Goal: Task Accomplishment & Management: Complete application form

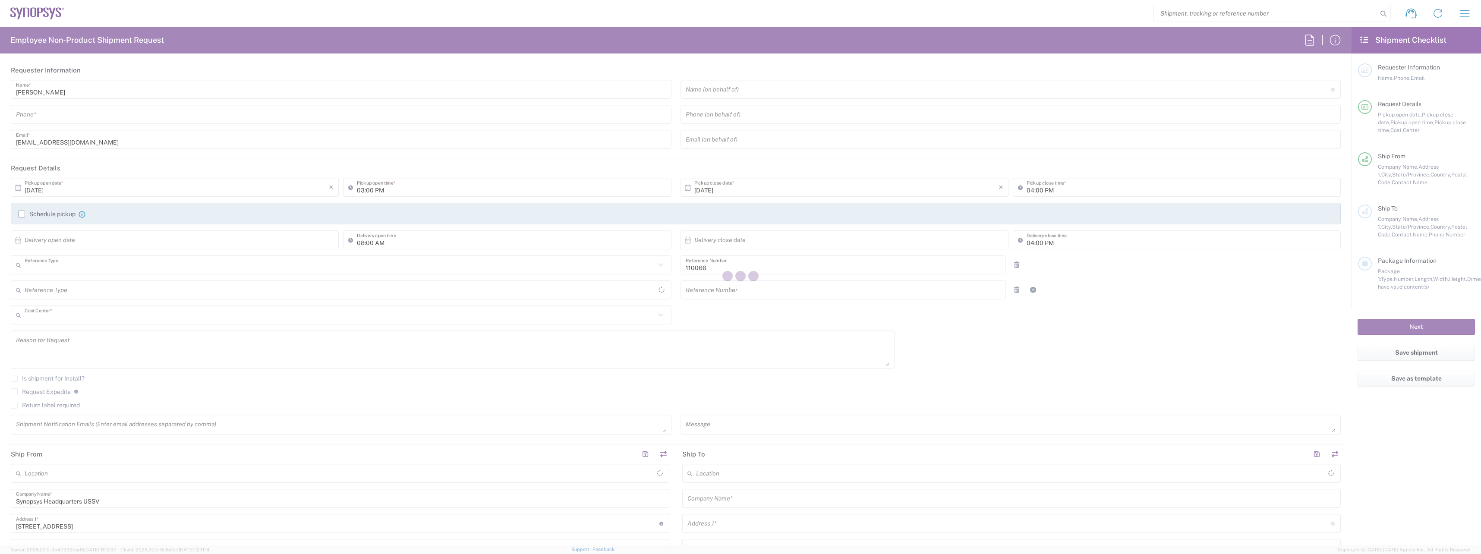
type input "Department"
type input "US01, CIO, IT, ESS2 110066"
type input "[GEOGRAPHIC_DATA]"
type input "Delivered at Place"
type input "[US_STATE]"
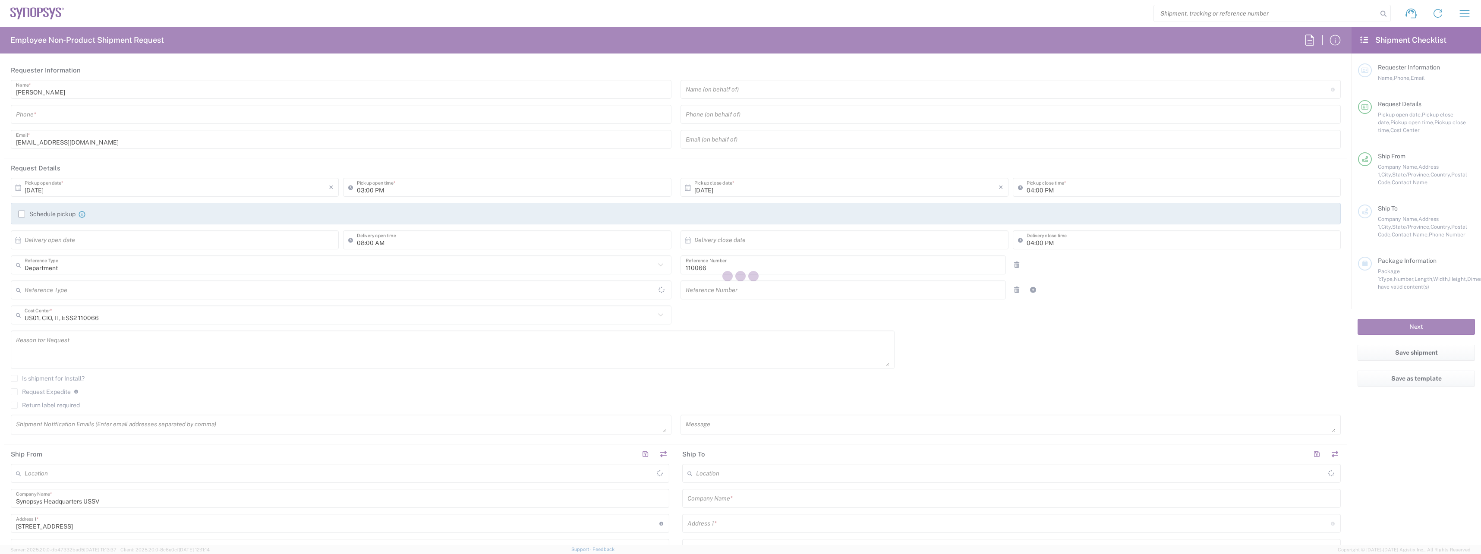
type input "[GEOGRAPHIC_DATA]"
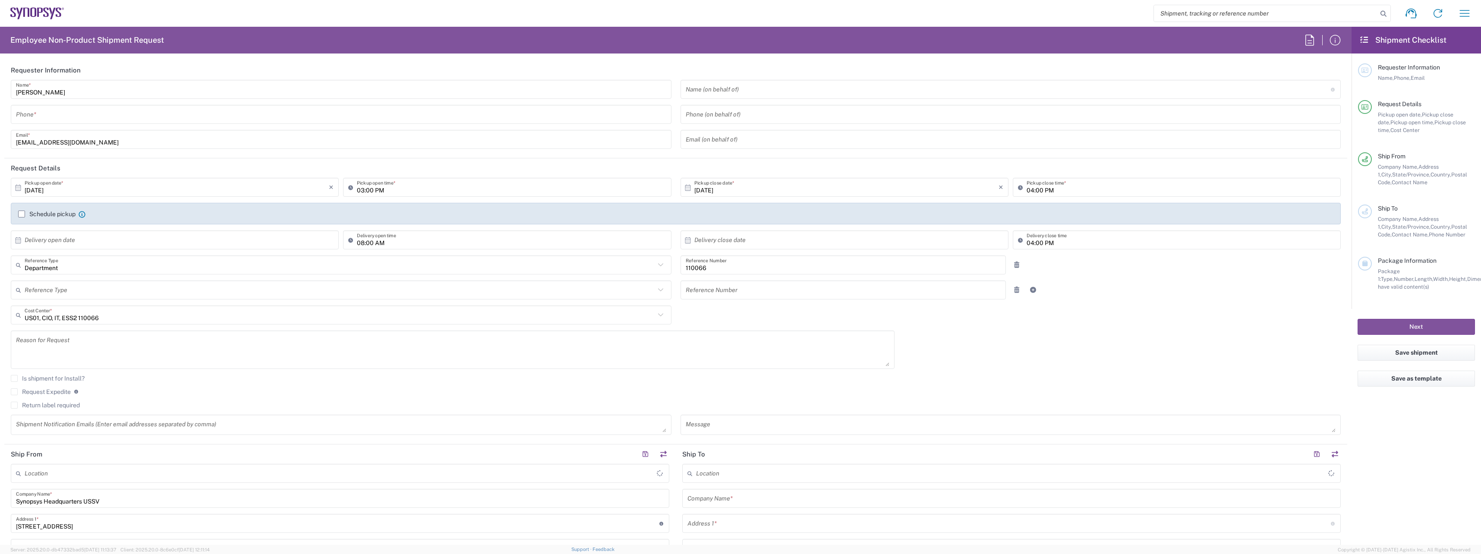
type input "Headquarters USSV"
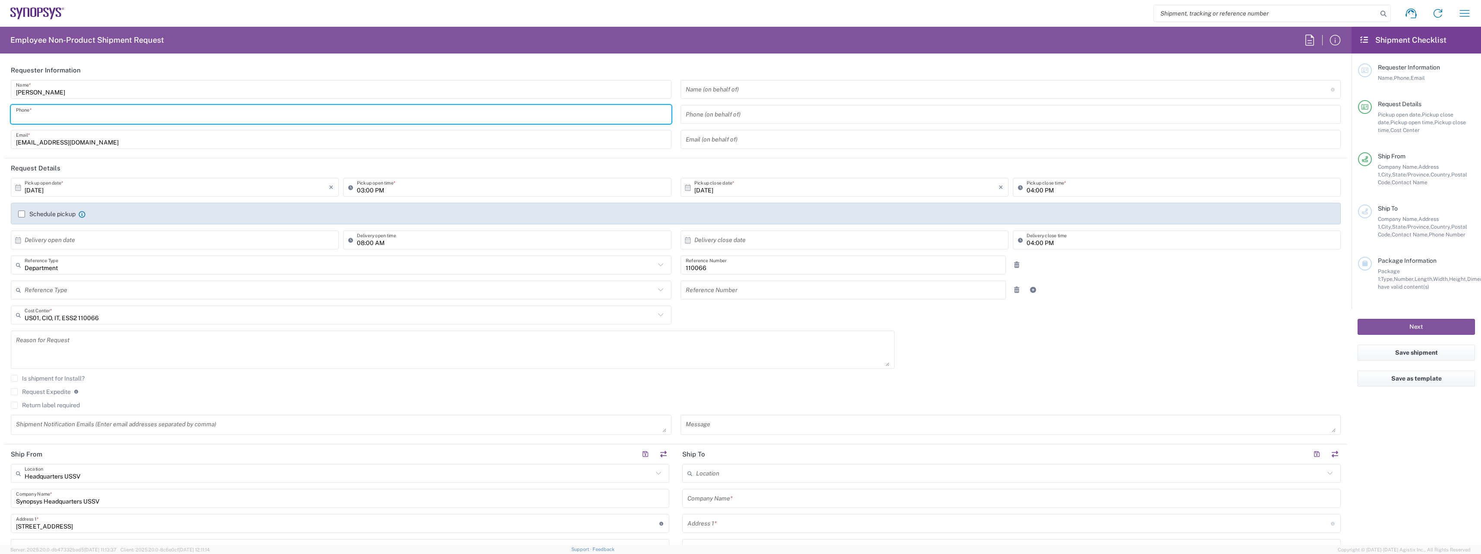
click at [85, 120] on input "tel" at bounding box center [341, 114] width 650 height 15
drag, startPoint x: 175, startPoint y: 115, endPoint x: -145, endPoint y: 99, distance: 320.2
click at [0, 99] on html "Shipment request Shipment tracking Employee non-product shipment request My shi…" at bounding box center [740, 277] width 1481 height 554
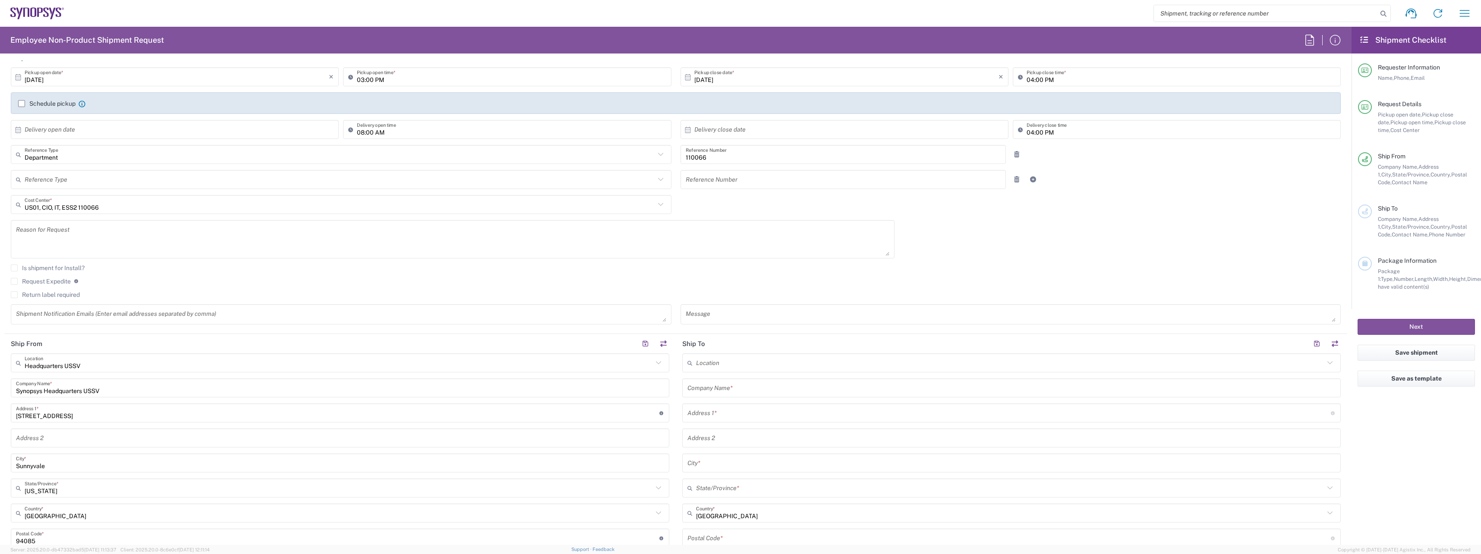
scroll to position [129, 0]
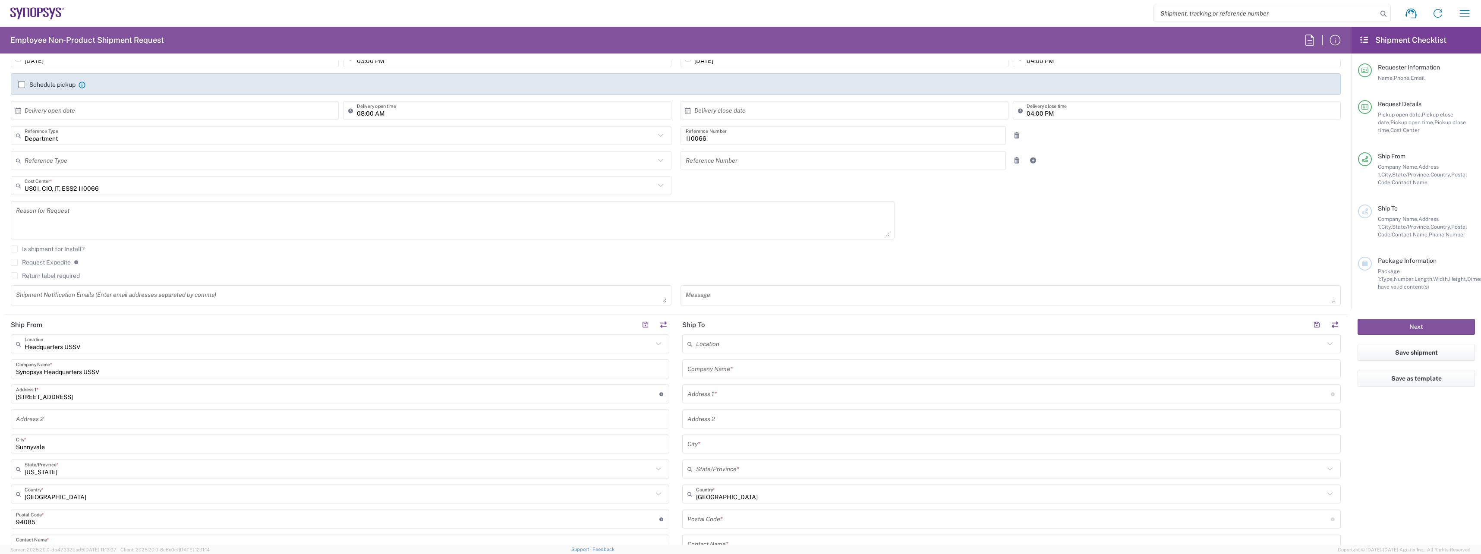
type input "6692463765"
click at [39, 263] on label "Request Expedite" at bounding box center [41, 262] width 60 height 7
click at [14, 262] on input "Request Expedite" at bounding box center [14, 262] width 0 height 0
click at [17, 274] on label "Return label required" at bounding box center [45, 275] width 69 height 7
click at [14, 276] on input "Return label required" at bounding box center [14, 276] width 0 height 0
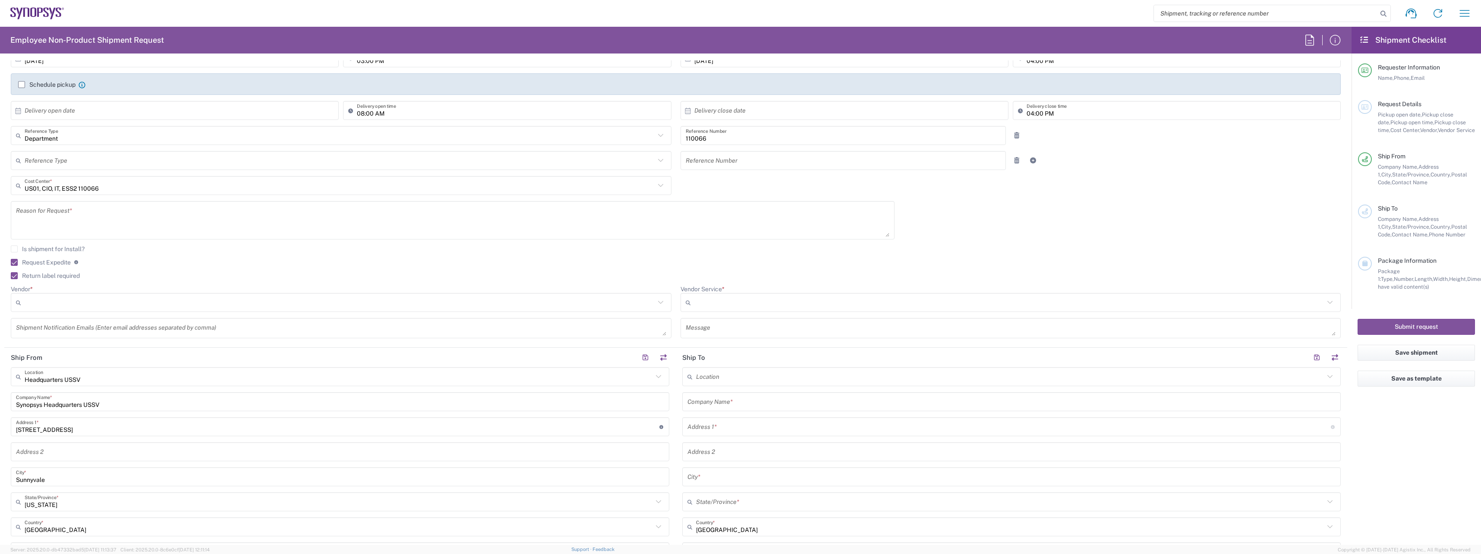
click at [88, 216] on textarea at bounding box center [452, 220] width 873 height 33
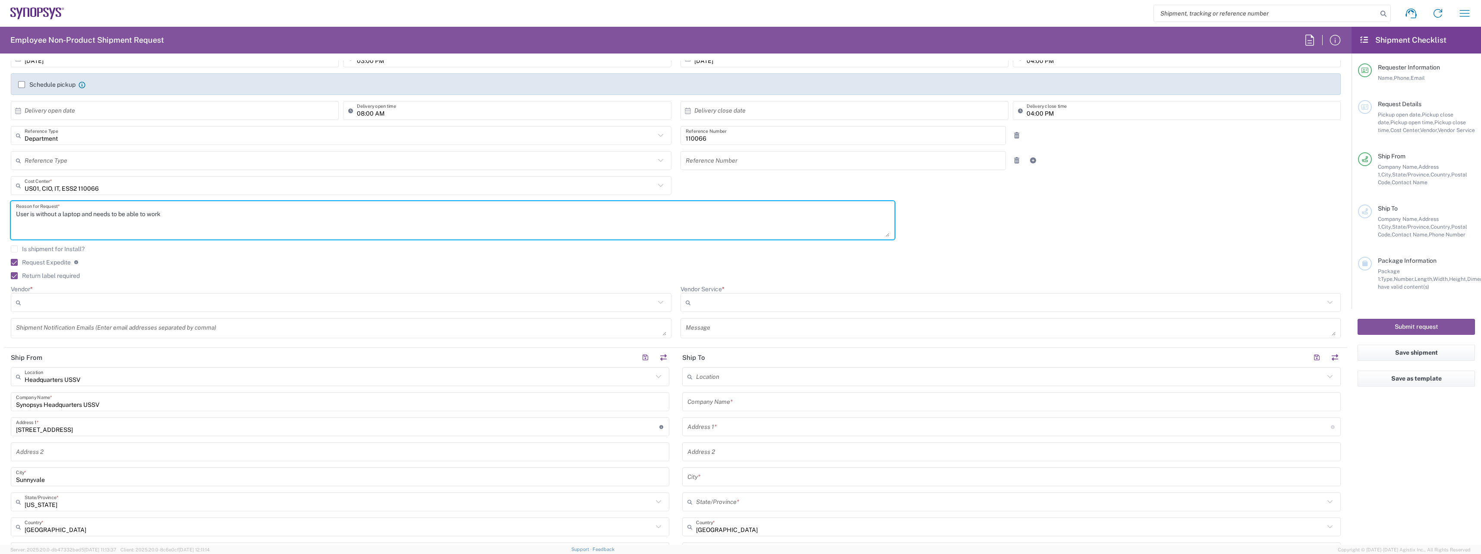
scroll to position [0, 0]
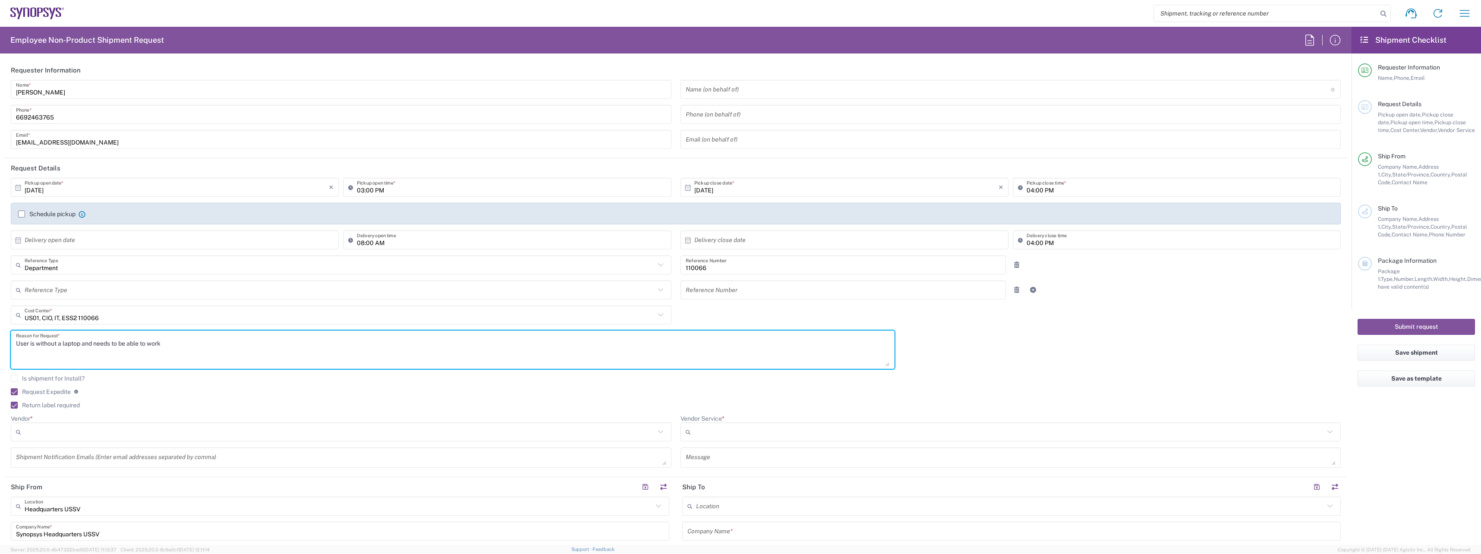
type textarea "User is without a laptop and needs to be able to work"
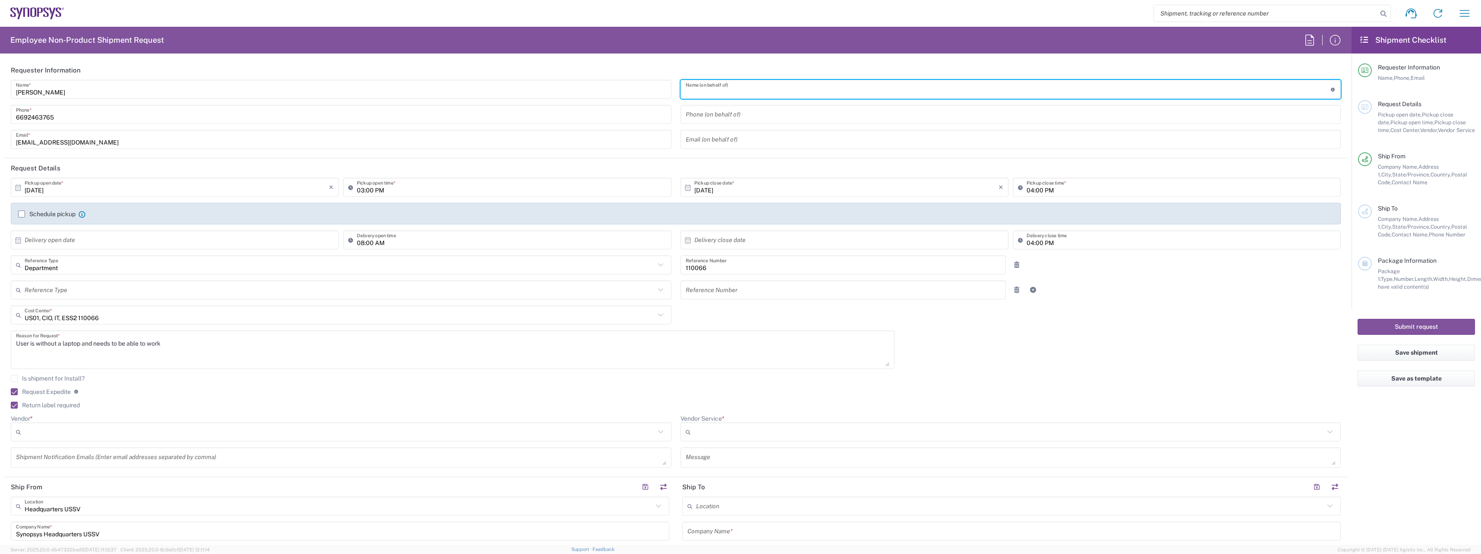
click at [760, 90] on input "text" at bounding box center [1008, 89] width 645 height 15
type input "Luis Torres"
click at [757, 115] on input "tel" at bounding box center [1011, 114] width 650 height 15
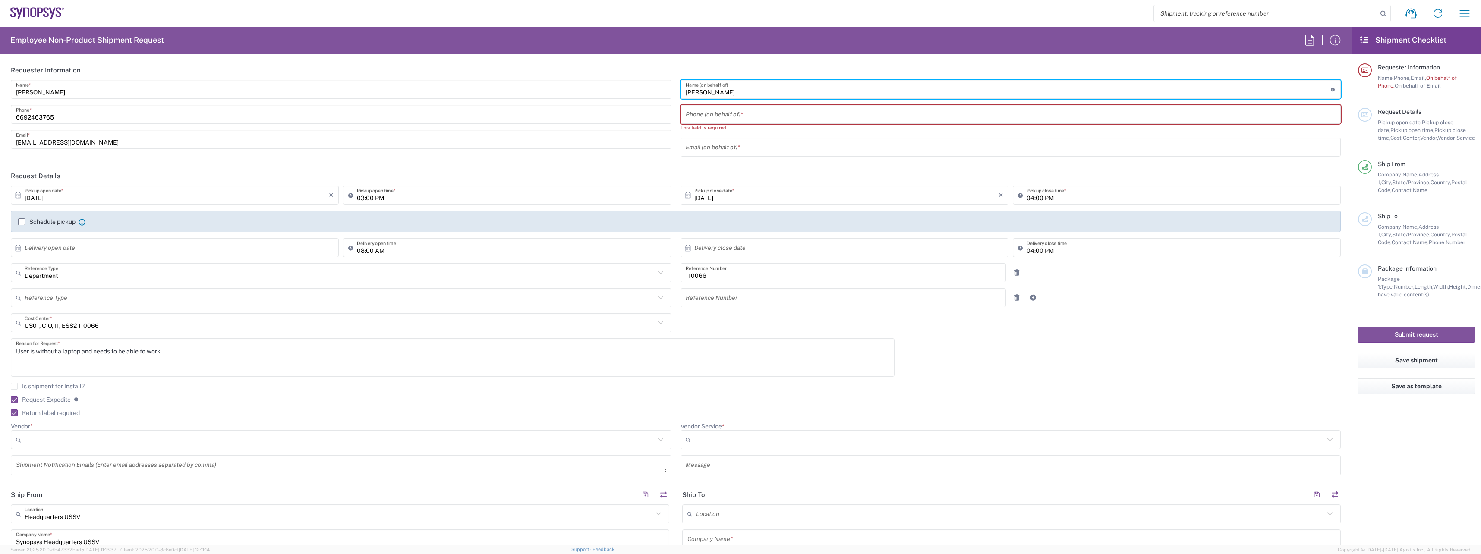
click at [748, 88] on input "Luis Torres" at bounding box center [1008, 89] width 645 height 15
drag, startPoint x: 761, startPoint y: 110, endPoint x: 742, endPoint y: 118, distance: 20.4
click at [761, 110] on input "tel" at bounding box center [1011, 114] width 650 height 15
paste input "650.861.7899"
click at [709, 119] on input "650.861.7899" at bounding box center [1011, 114] width 650 height 15
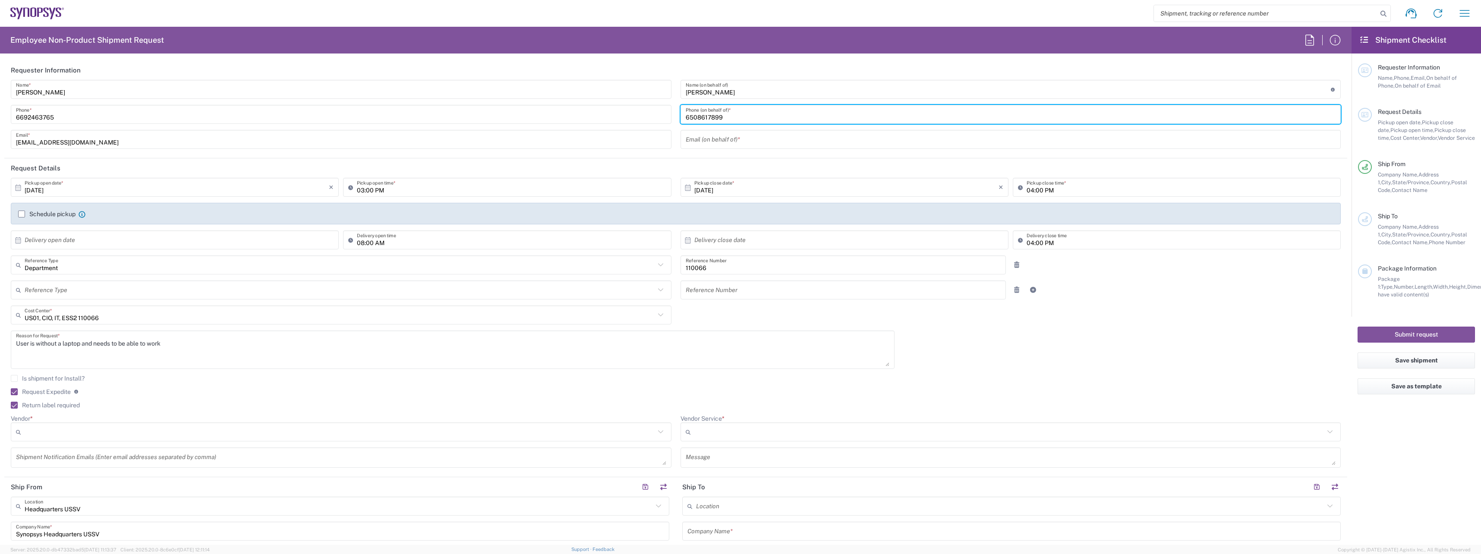
type input "6508617899"
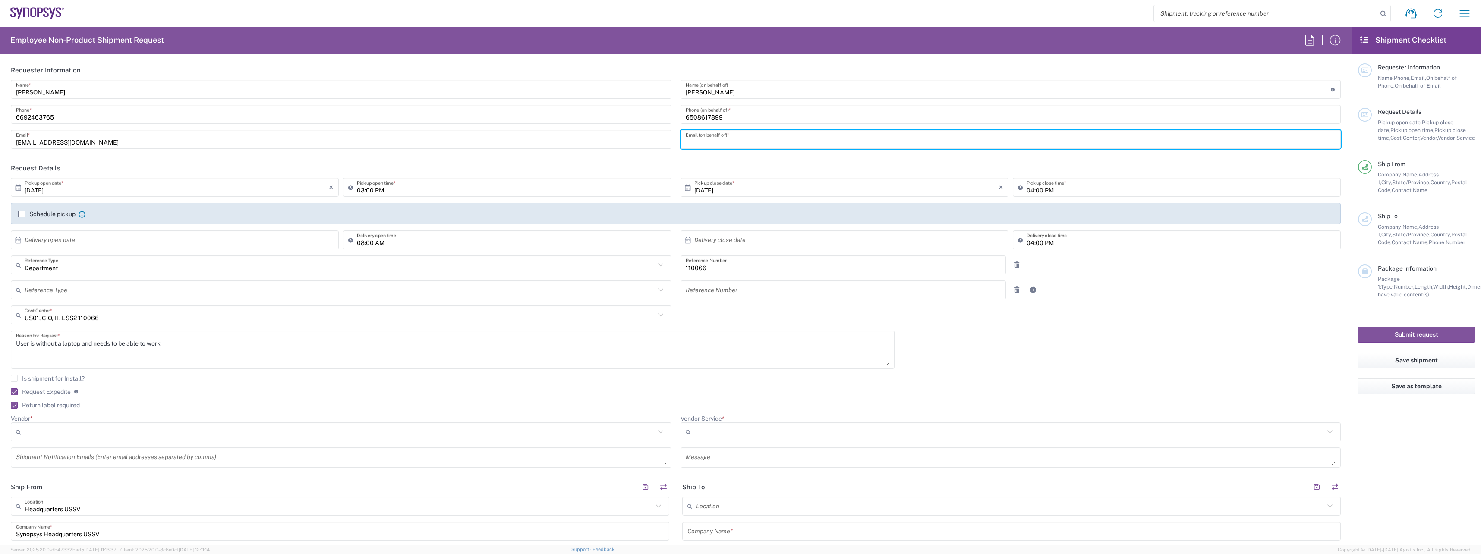
click at [738, 137] on input "text" at bounding box center [1011, 139] width 650 height 15
paste input "torres@synopsys.com"
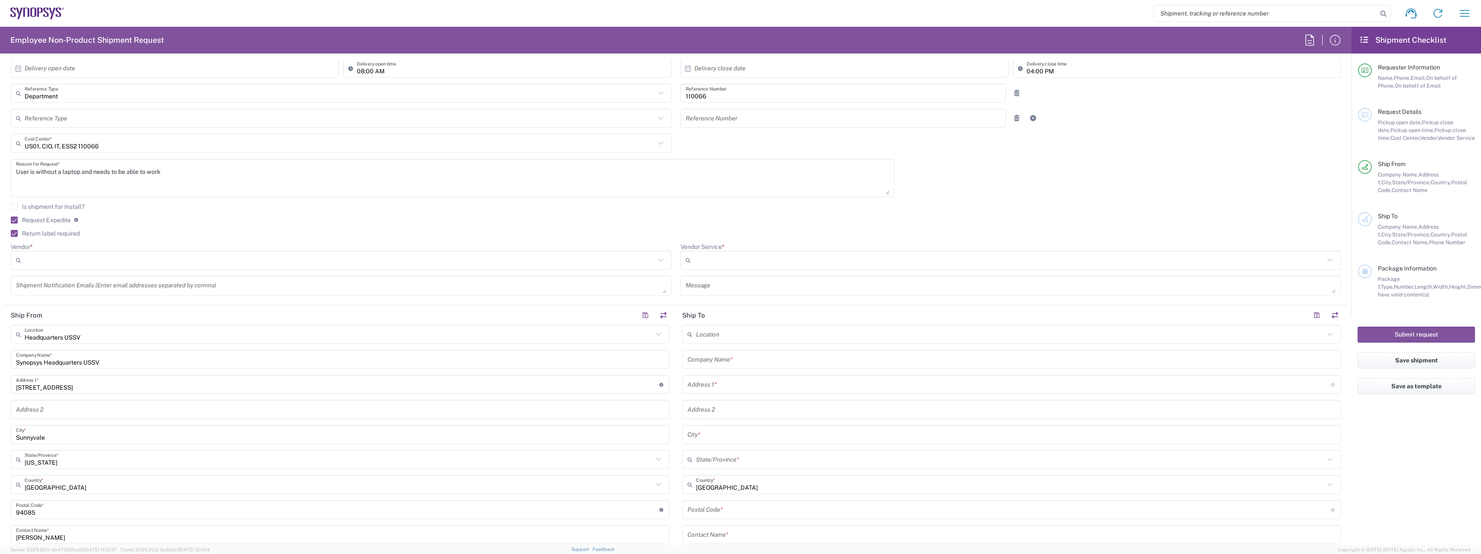
scroll to position [173, 0]
type input "torres@synopsys.com"
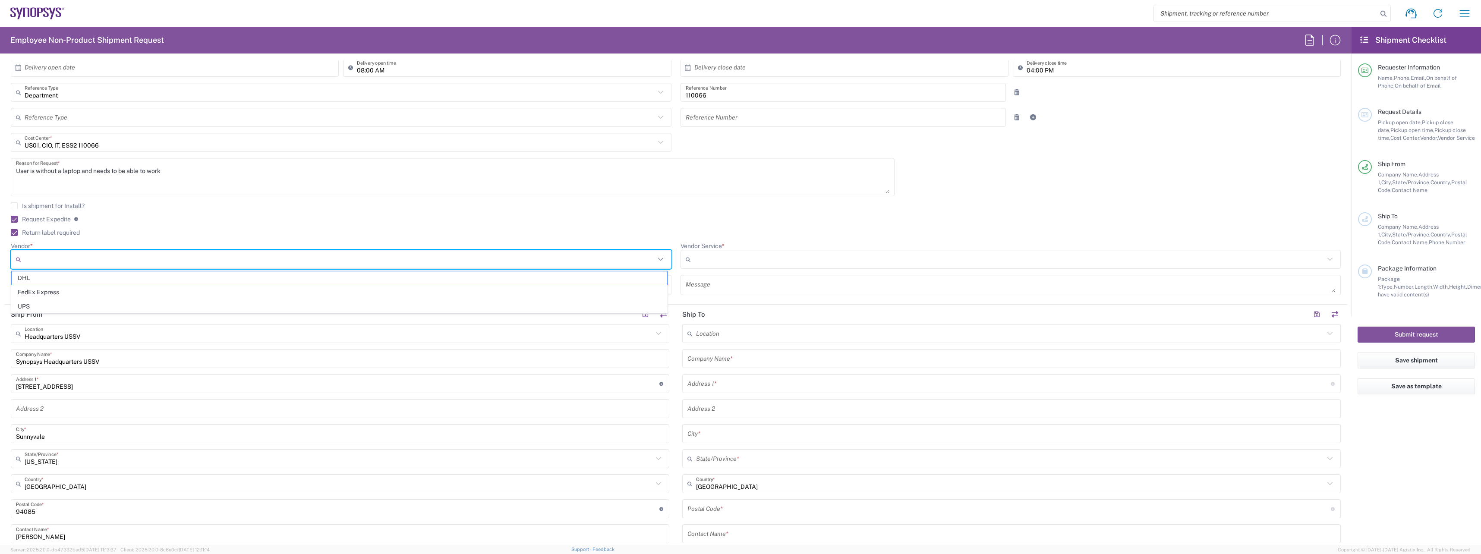
click at [98, 255] on input "Vendor *" at bounding box center [340, 259] width 631 height 14
click at [81, 288] on span "FedEx Express" at bounding box center [340, 292] width 656 height 13
type input "FedEx Express"
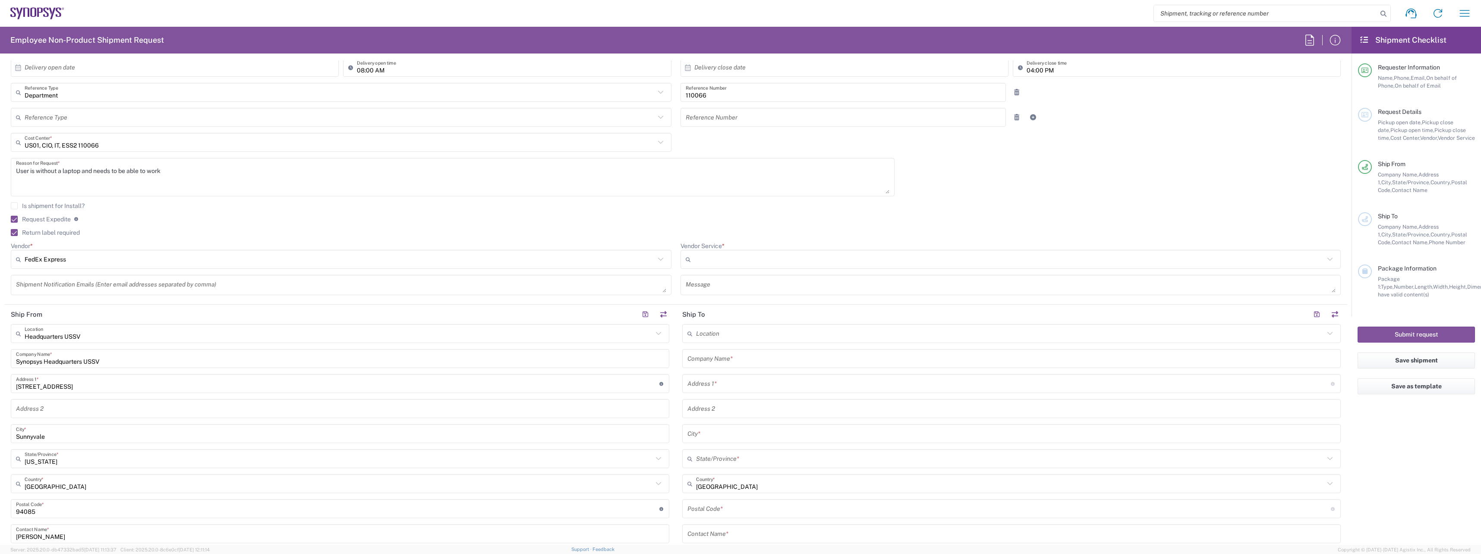
click at [790, 261] on input "Vendor Service *" at bounding box center [1009, 259] width 631 height 14
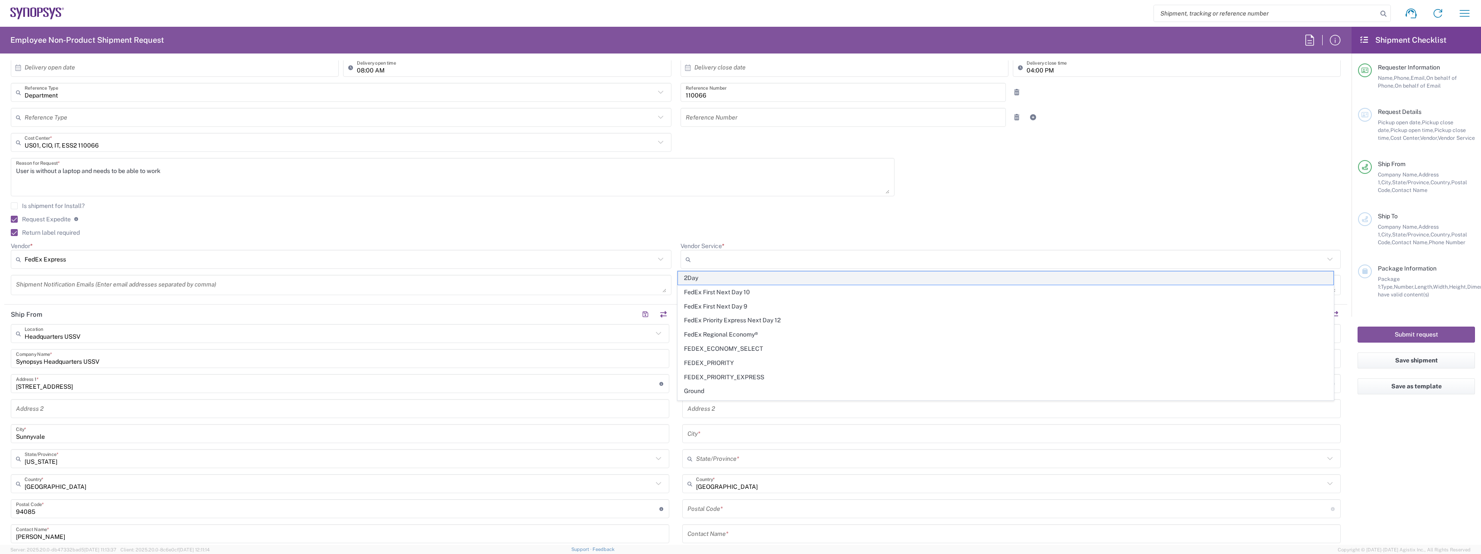
click at [755, 273] on span "2Day" at bounding box center [1006, 277] width 656 height 13
type input "2Day"
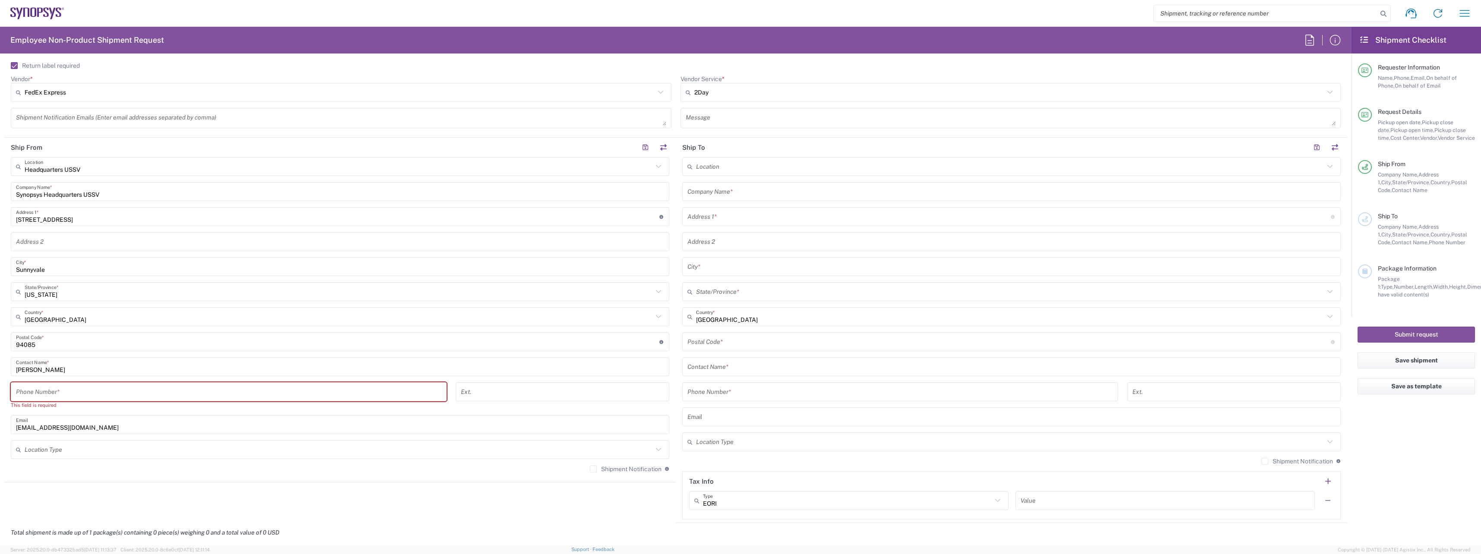
scroll to position [345, 0]
click at [138, 392] on input "tel" at bounding box center [229, 386] width 426 height 15
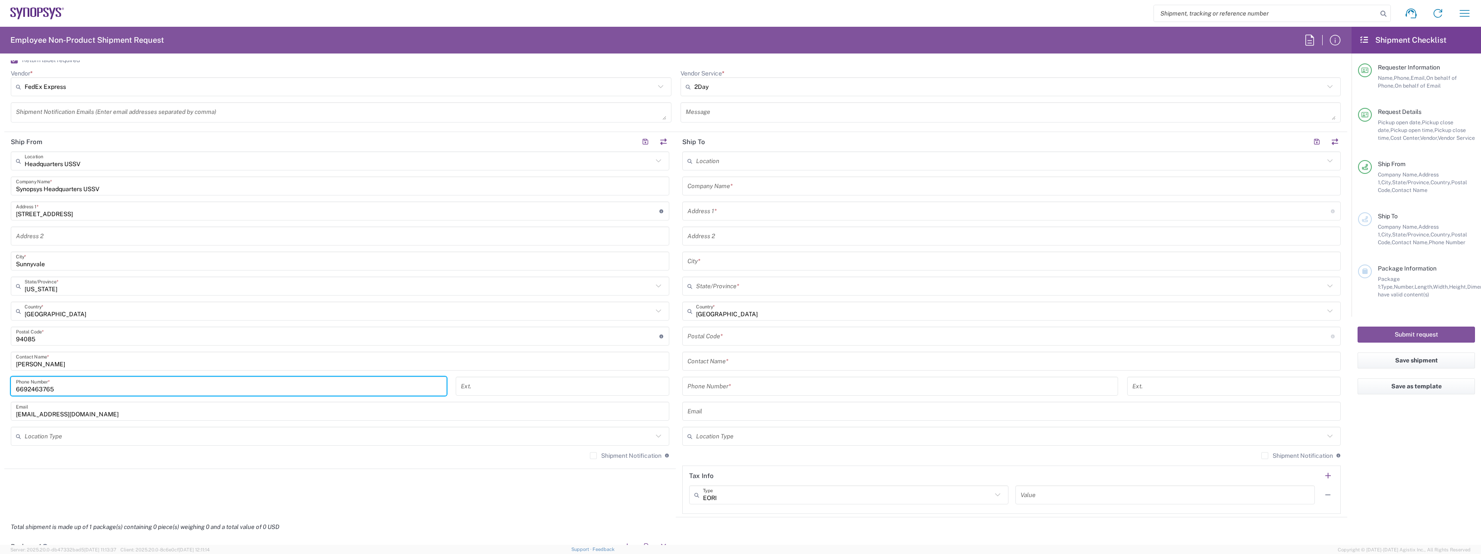
type input "6692463765"
drag, startPoint x: 740, startPoint y: 359, endPoint x: 761, endPoint y: 194, distance: 167.1
click at [740, 359] on input "text" at bounding box center [1011, 361] width 648 height 15
paste input "Tony Riccobono"
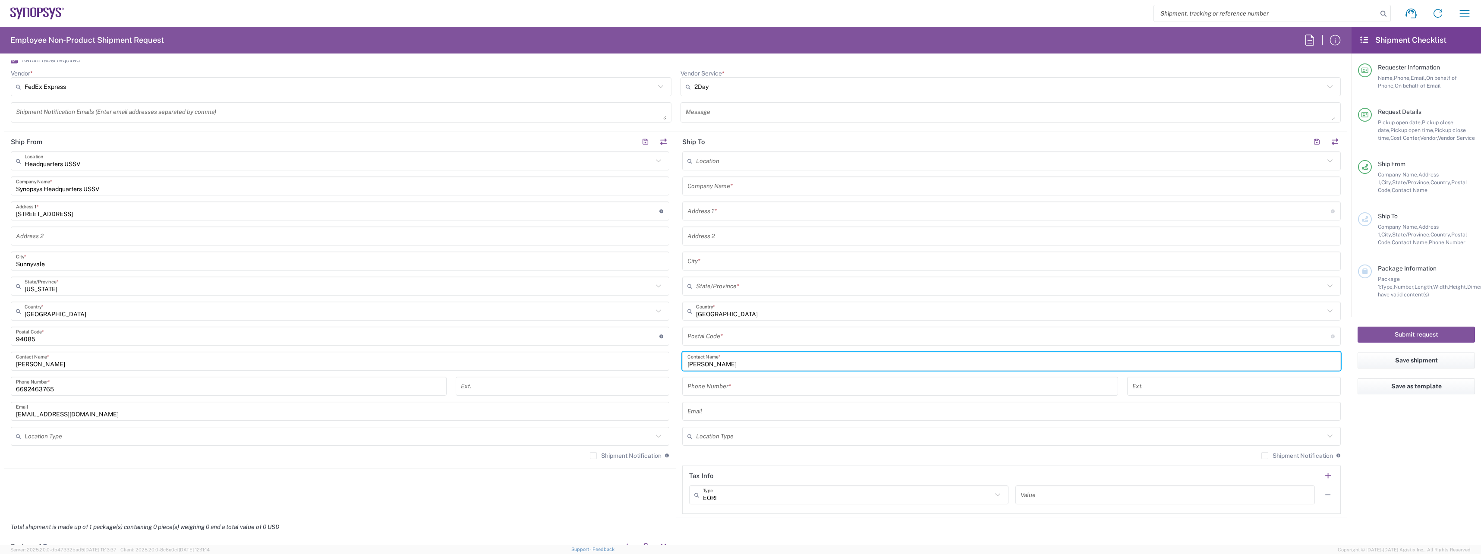
type input "Tony Riccobono"
click at [747, 183] on input "text" at bounding box center [1011, 186] width 648 height 15
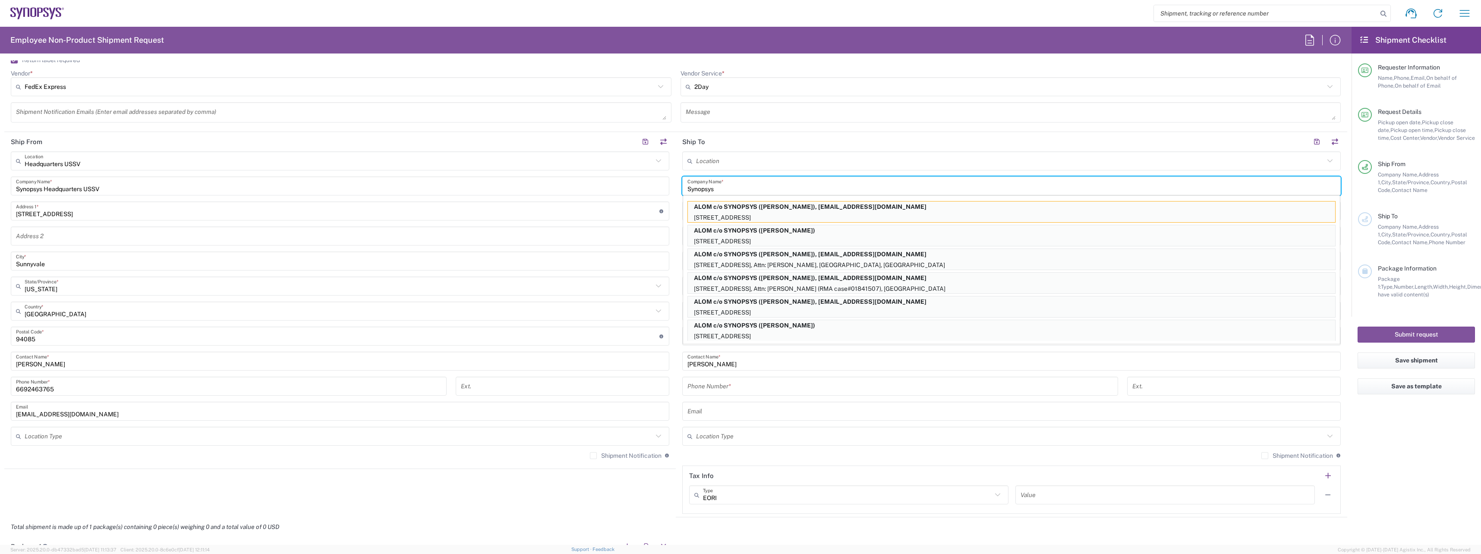
type input "Synopsys"
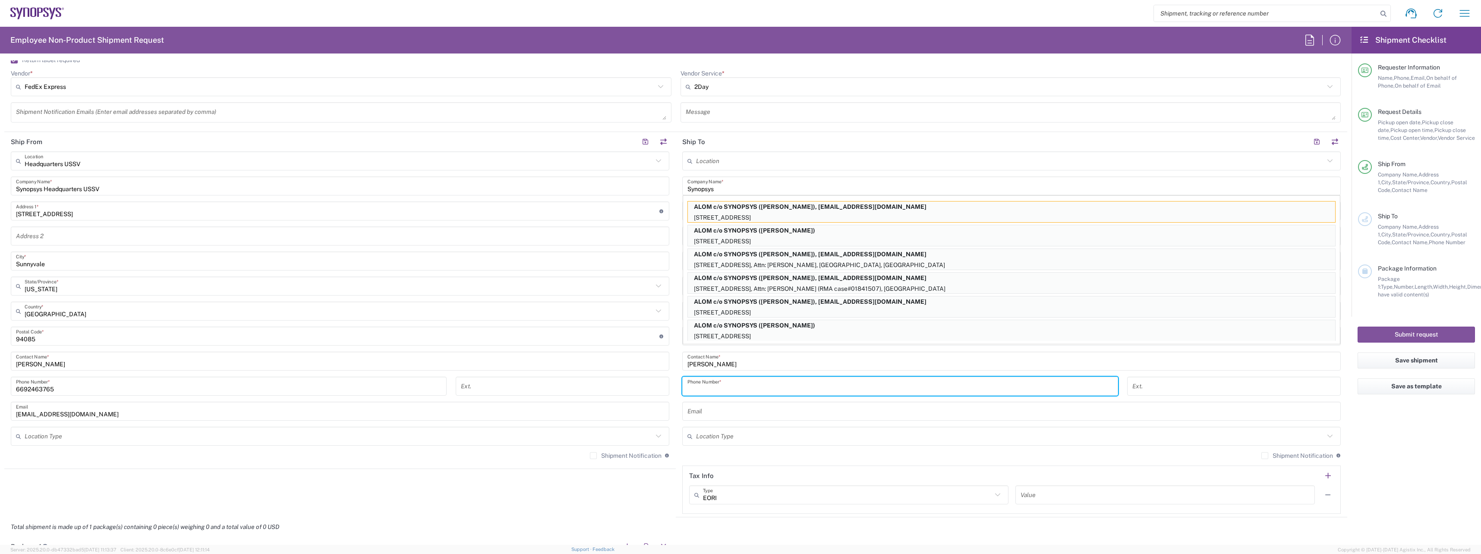
click at [751, 385] on input "tel" at bounding box center [900, 386] width 426 height 15
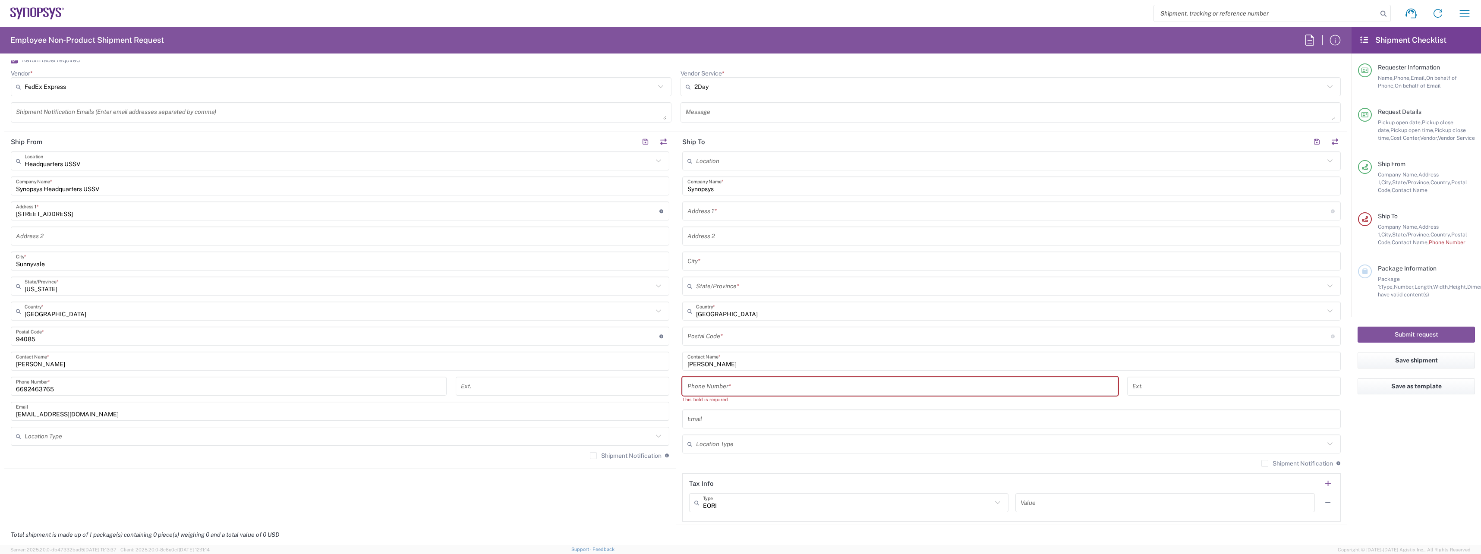
drag, startPoint x: 729, startPoint y: 385, endPoint x: 744, endPoint y: 388, distance: 14.8
click at [729, 385] on input "tel" at bounding box center [900, 386] width 426 height 15
paste input "714.4219469"
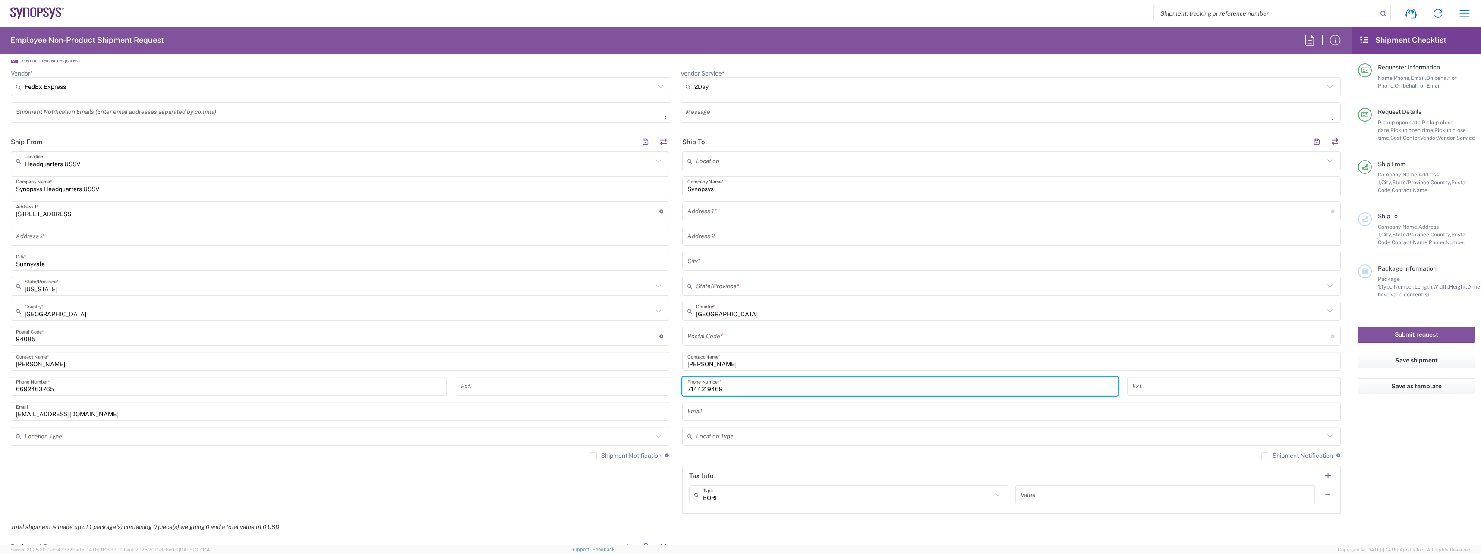
type input "7144219469"
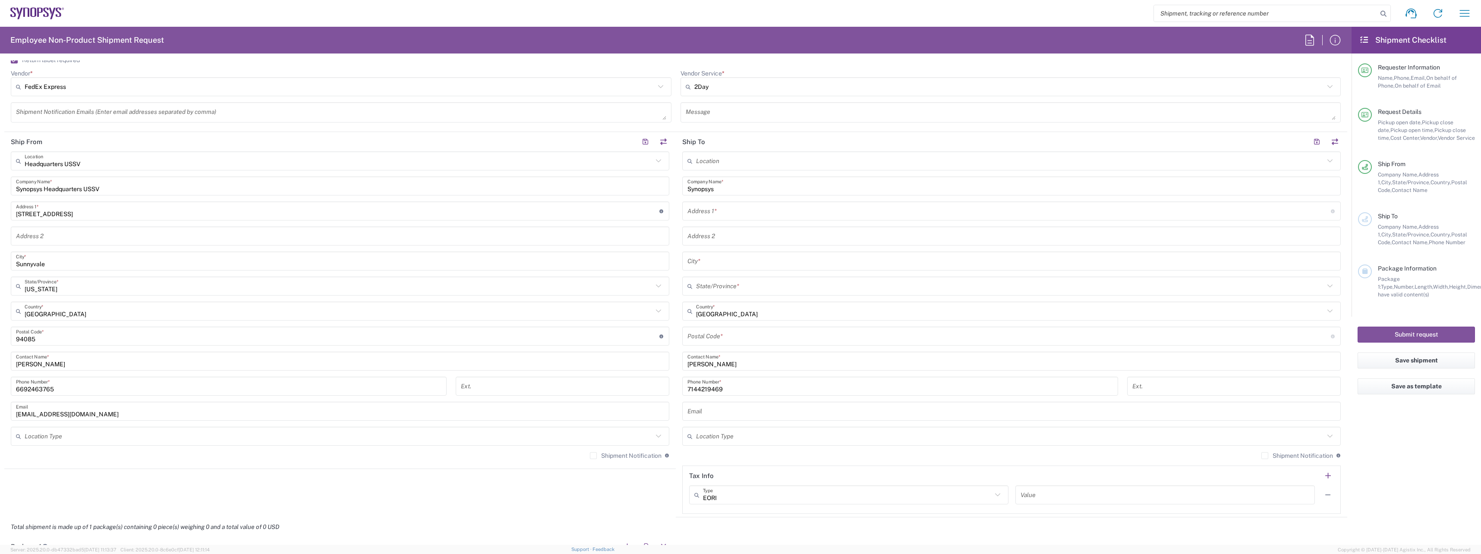
click at [796, 413] on input "text" at bounding box center [1011, 411] width 648 height 15
paste input "tonyr@synopsys.com"
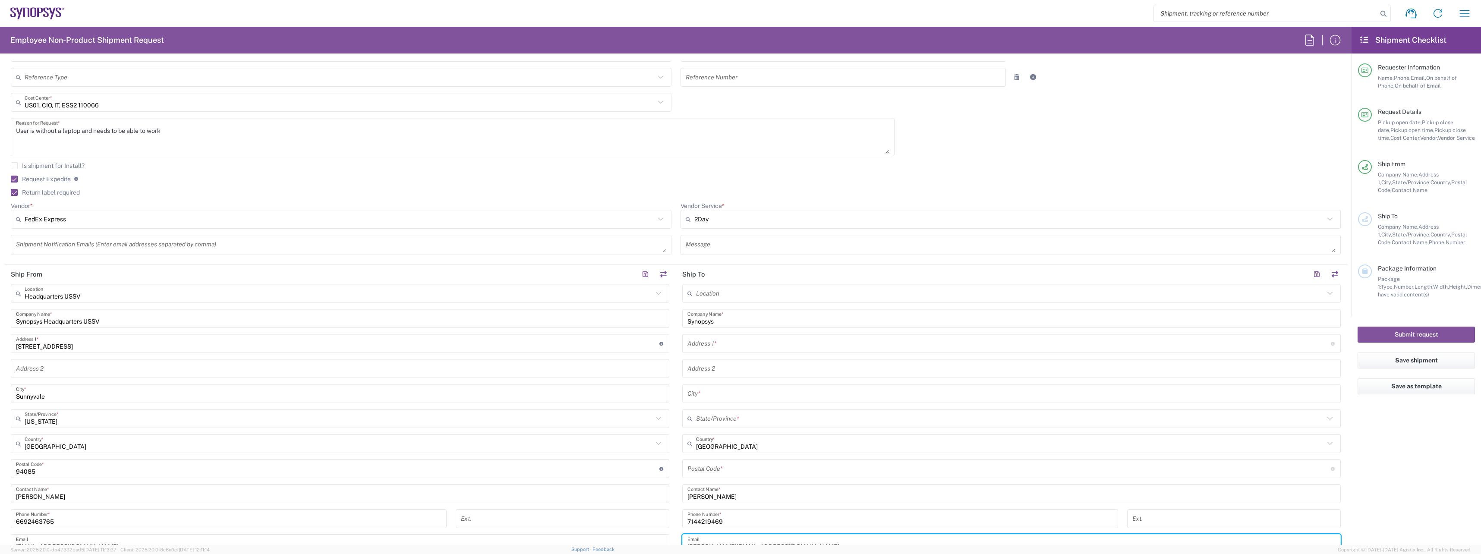
scroll to position [216, 0]
type input "tonyr@synopsys.com"
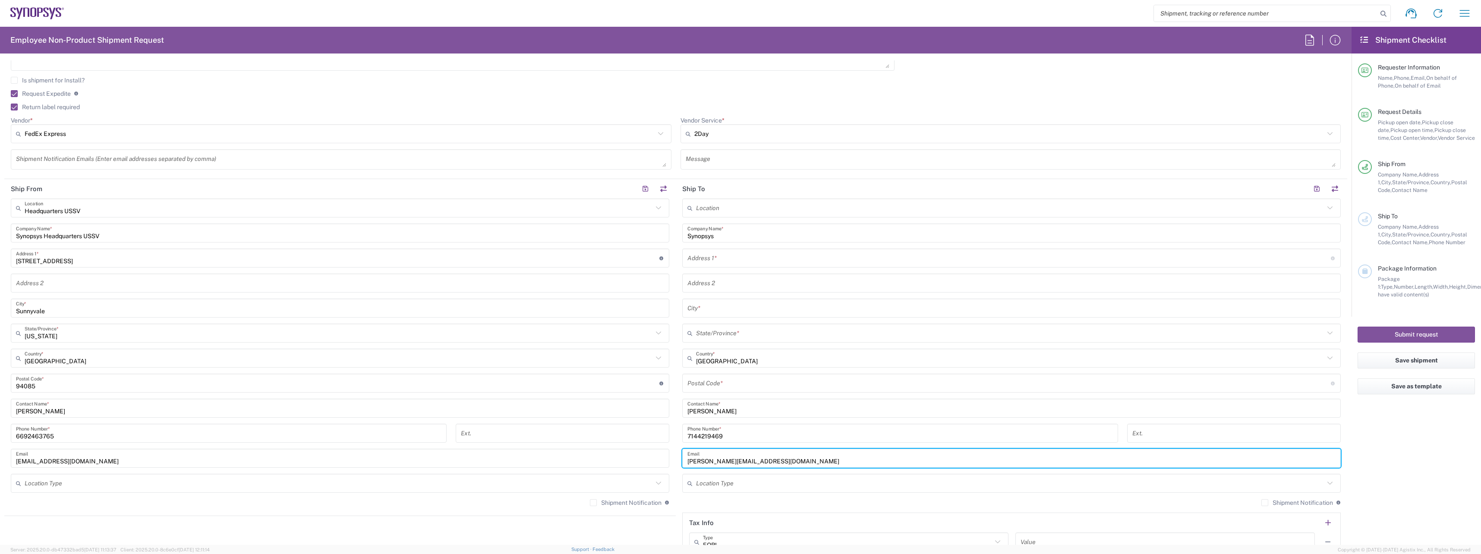
scroll to position [302, 0]
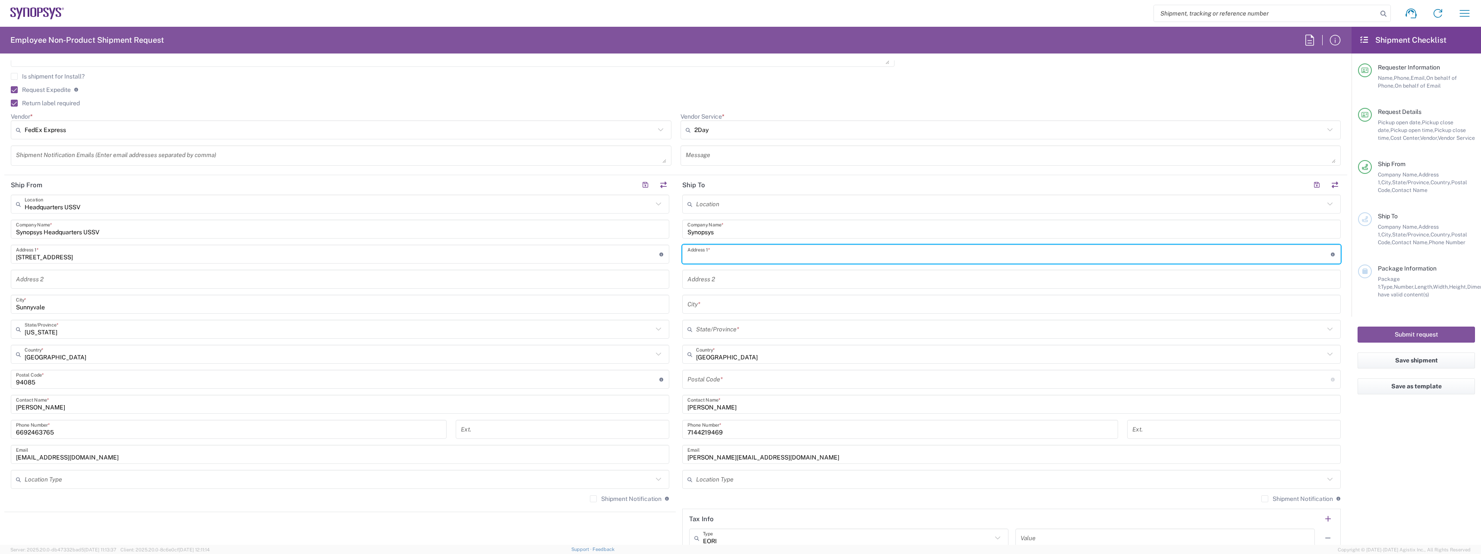
click at [744, 258] on input "text" at bounding box center [1008, 254] width 643 height 15
paste input "20 Pacifica, Suite 820 Irvine CA 92618"
drag, startPoint x: 747, startPoint y: 258, endPoint x: 763, endPoint y: 257, distance: 16.4
click at [763, 257] on input "20 Pacifica, Suite 820 Irvine CA 92618" at bounding box center [1008, 254] width 643 height 15
type input "20 Pacifica, Suite 820 Irvine CA 92618"
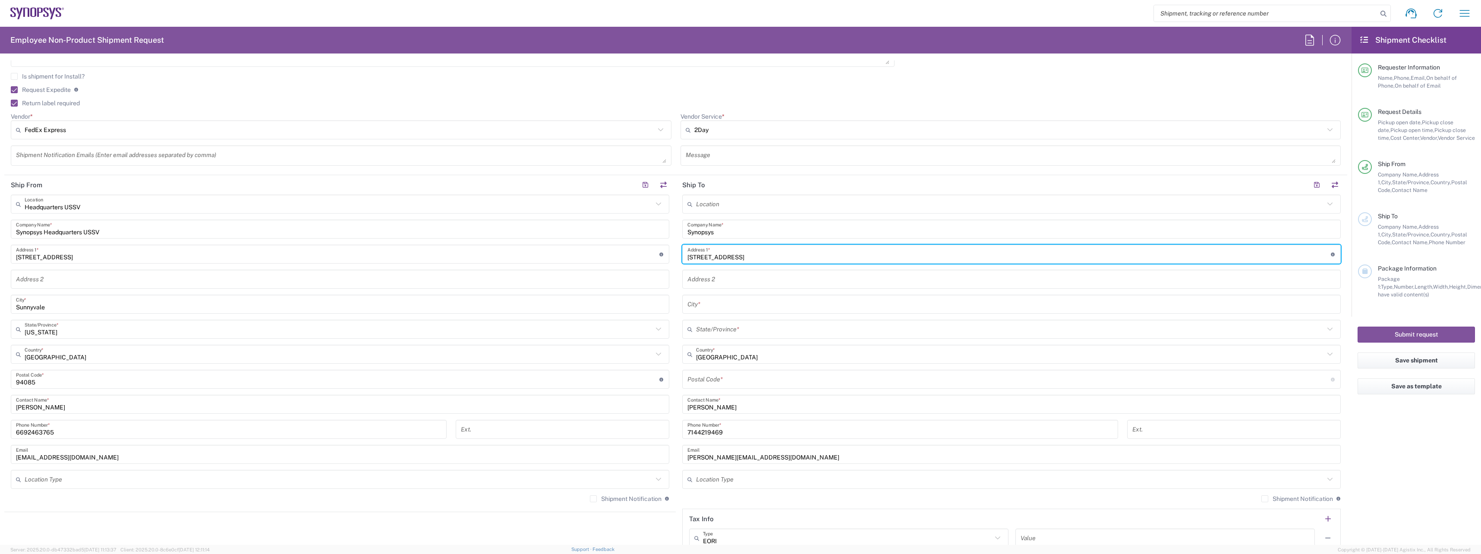
click at [736, 300] on input "text" at bounding box center [1011, 304] width 648 height 15
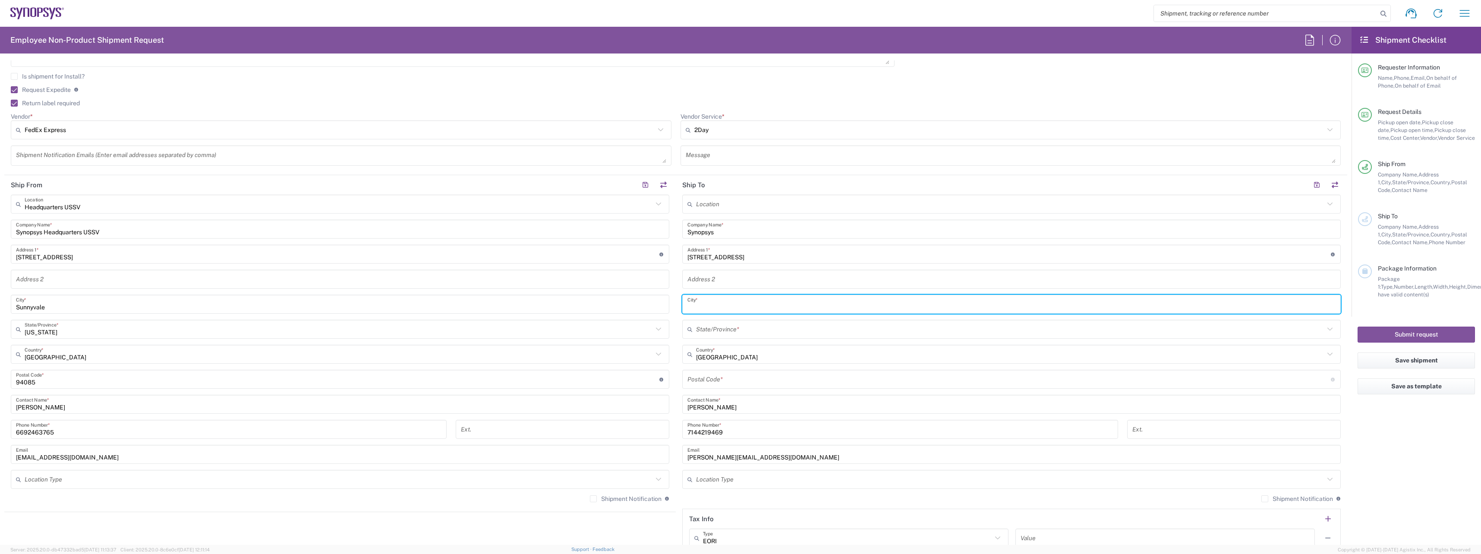
paste input "Irvine"
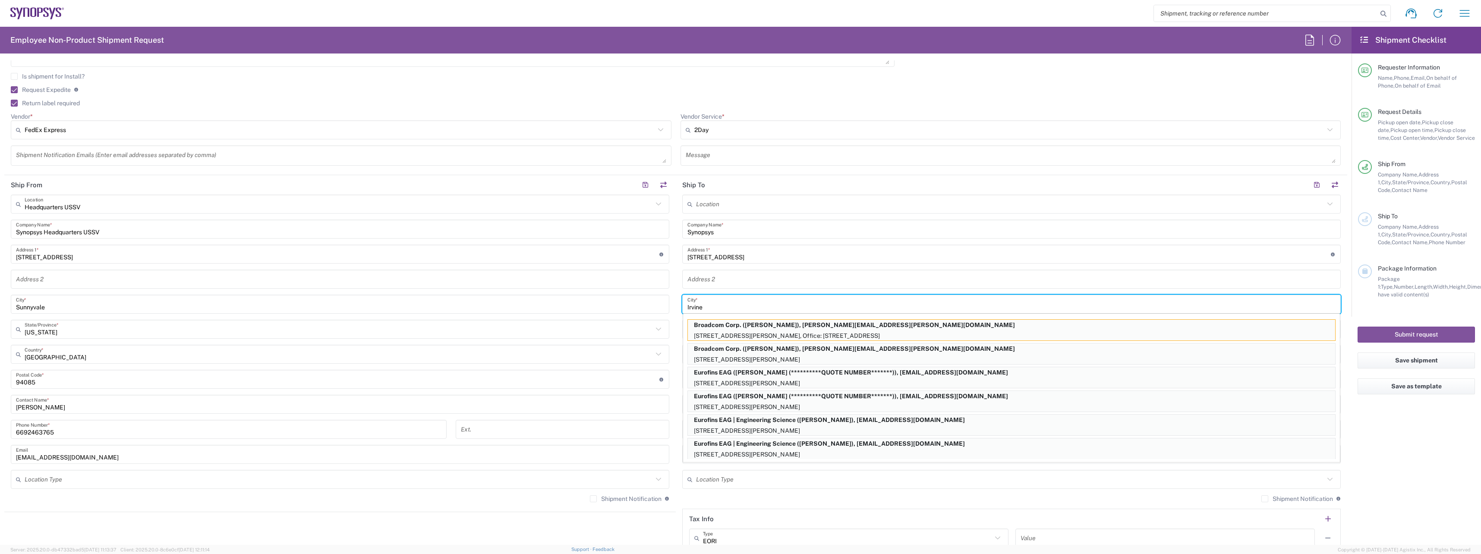
type input "Irvine"
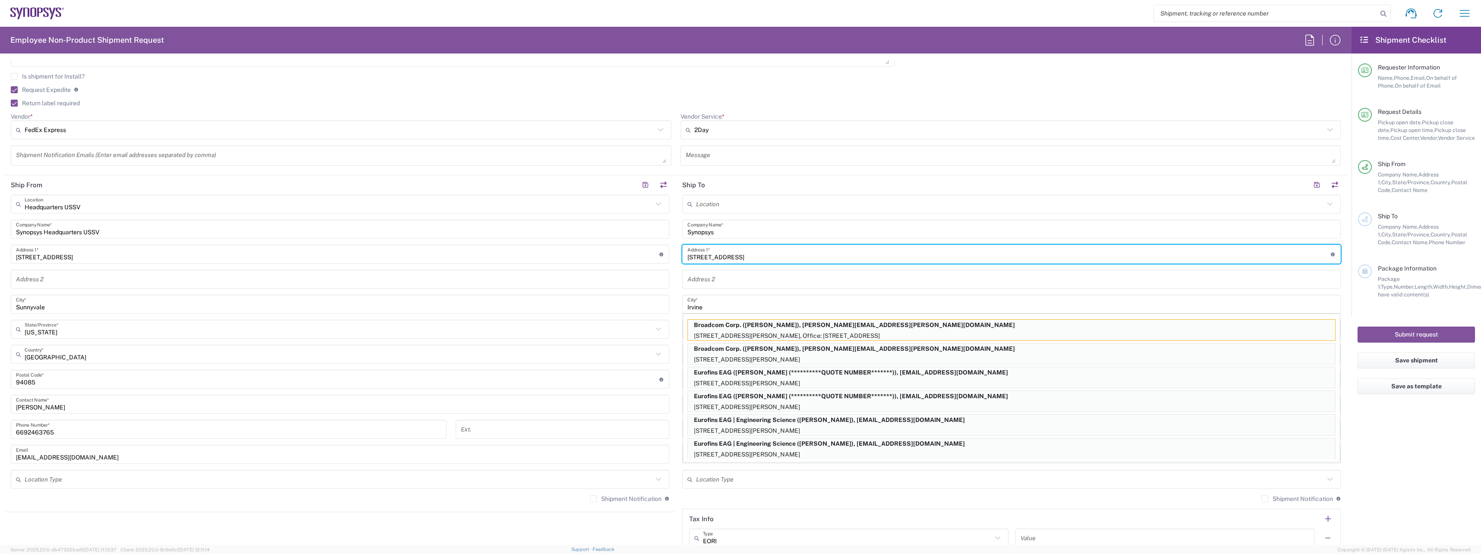
drag, startPoint x: 796, startPoint y: 257, endPoint x: 764, endPoint y: 257, distance: 31.5
click at [764, 257] on input "20 Pacifica, Suite 820 Irvine CA 92618" at bounding box center [1008, 254] width 643 height 15
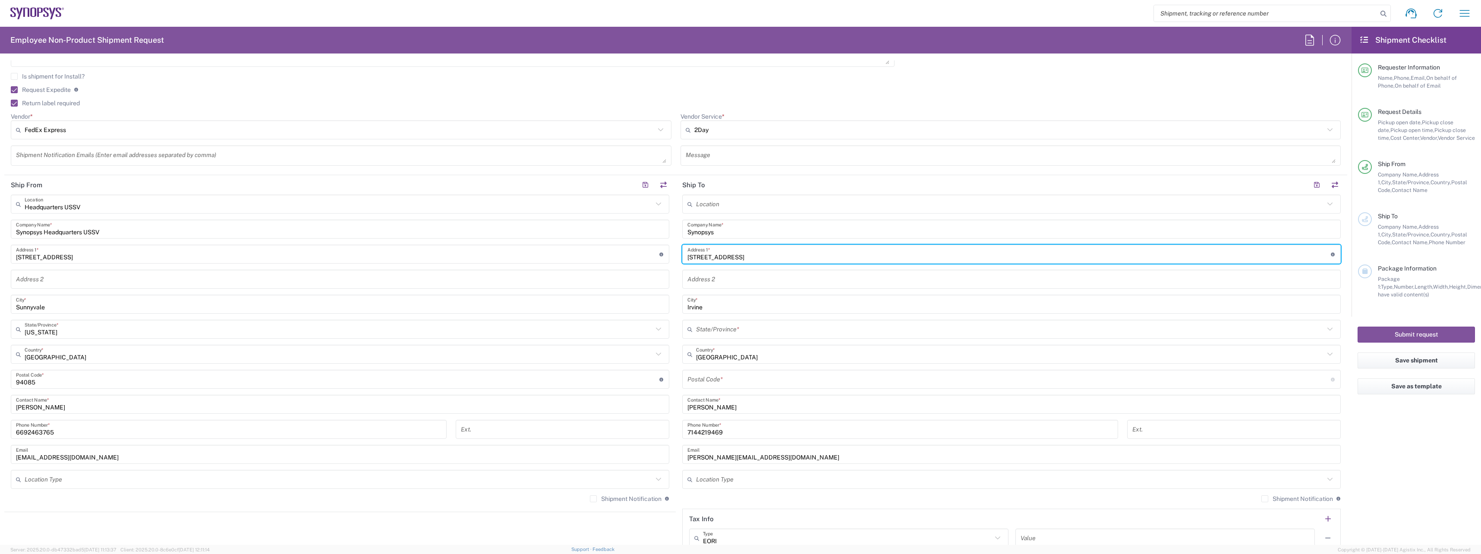
click at [764, 257] on input "20 Pacifica, Suite 820 Irvine CA 92618" at bounding box center [1008, 254] width 643 height 15
click at [762, 257] on input "20 Pacifica, Suite 820 Irvine CA 92618" at bounding box center [1008, 254] width 643 height 15
drag, startPoint x: 762, startPoint y: 259, endPoint x: 749, endPoint y: 258, distance: 13.4
click at [749, 258] on input "20 Pacifica, Suite 820 Irvine CA 92618" at bounding box center [1008, 254] width 643 height 15
type input "20 Pacifica, Suite 820 CA 92618"
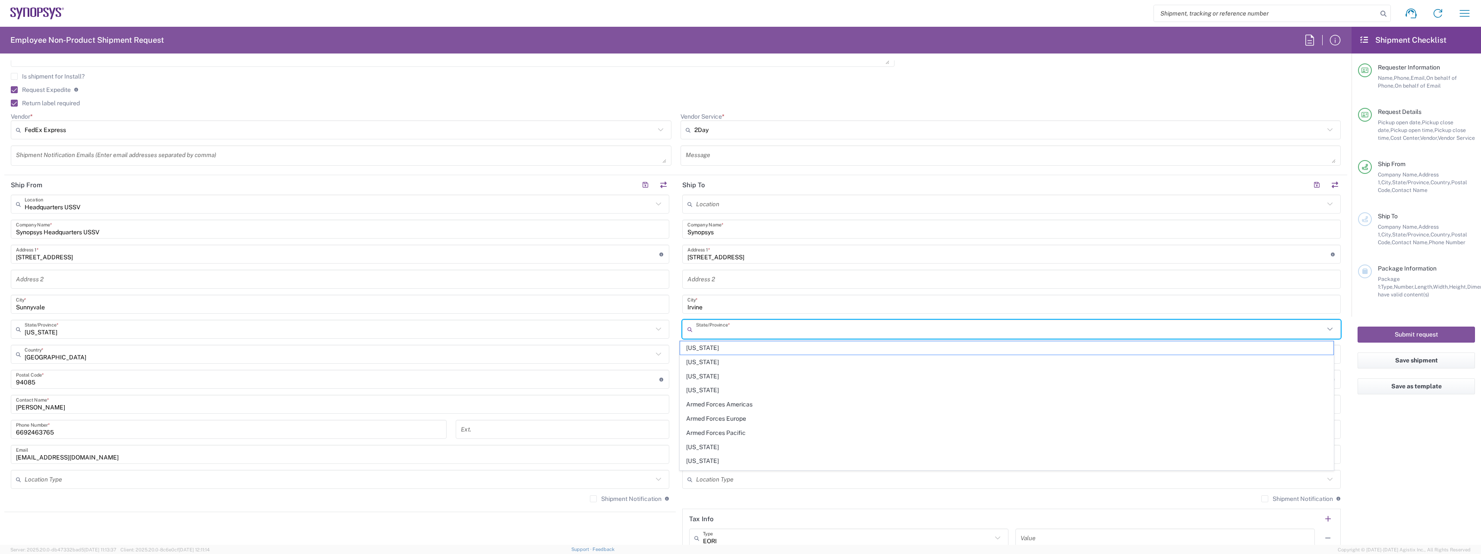
click at [738, 335] on input "text" at bounding box center [1010, 329] width 628 height 15
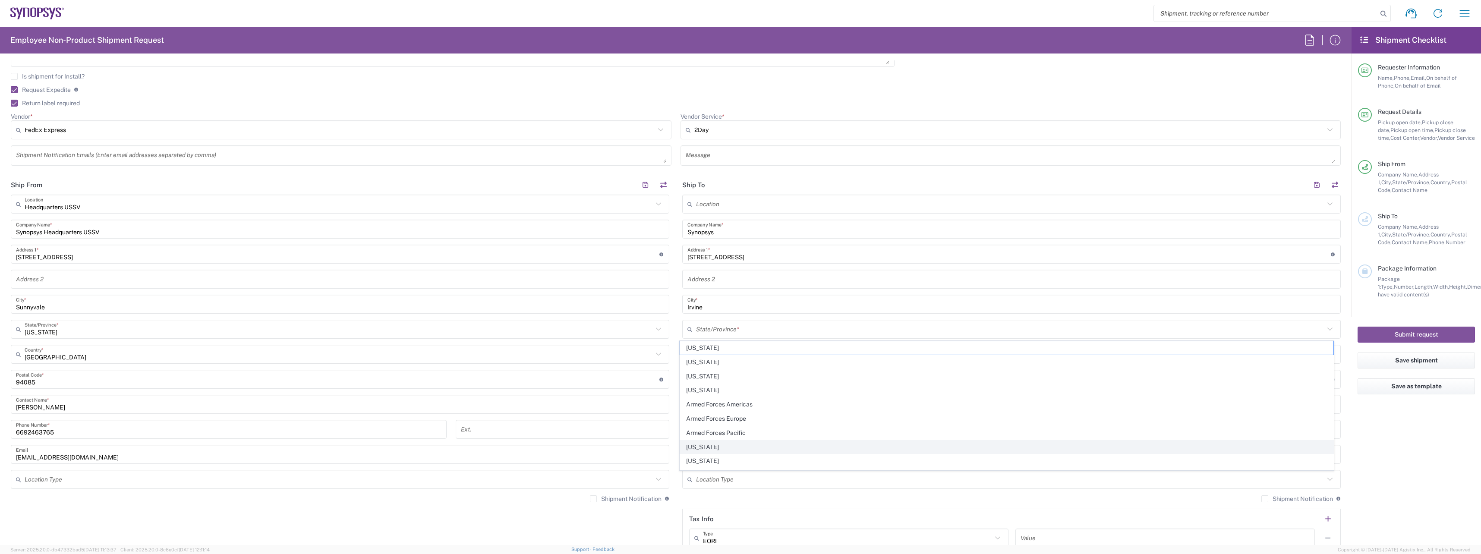
click at [693, 443] on span "California" at bounding box center [1007, 447] width 654 height 13
type input "California"
click at [768, 262] on input "20 Pacifica, Suite 820 CA 92618" at bounding box center [1008, 254] width 643 height 15
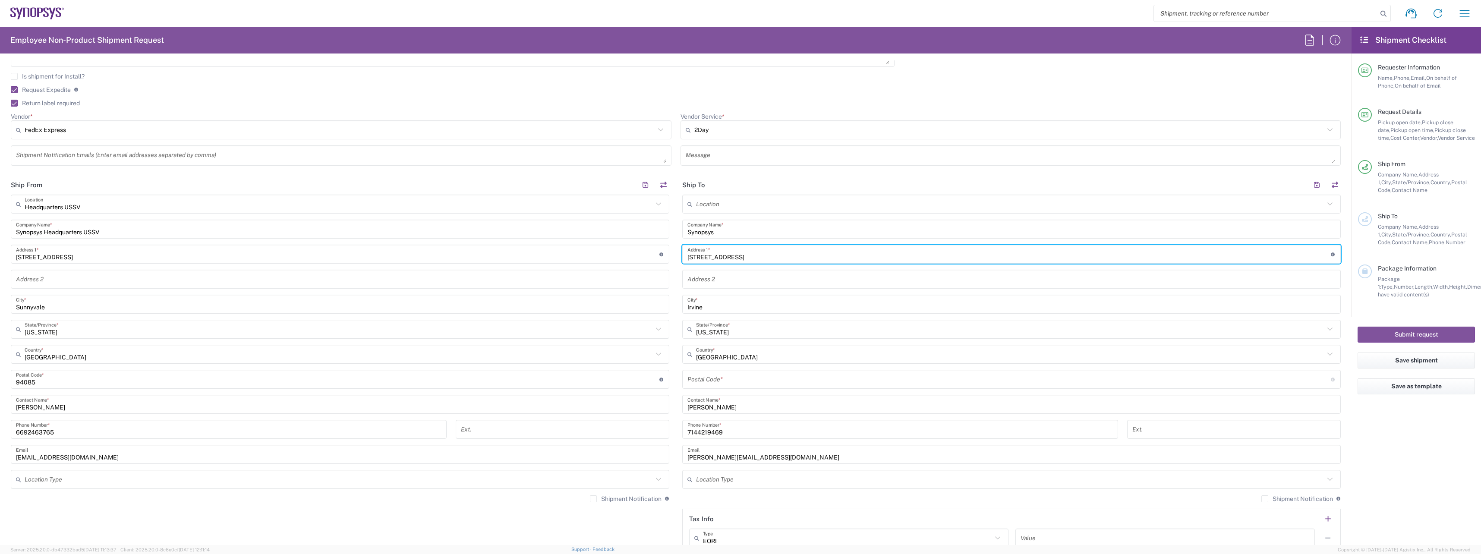
drag, startPoint x: 728, startPoint y: 385, endPoint x: 783, endPoint y: 309, distance: 93.8
click at [728, 385] on input "undefined" at bounding box center [1008, 379] width 643 height 15
paste input "92618"
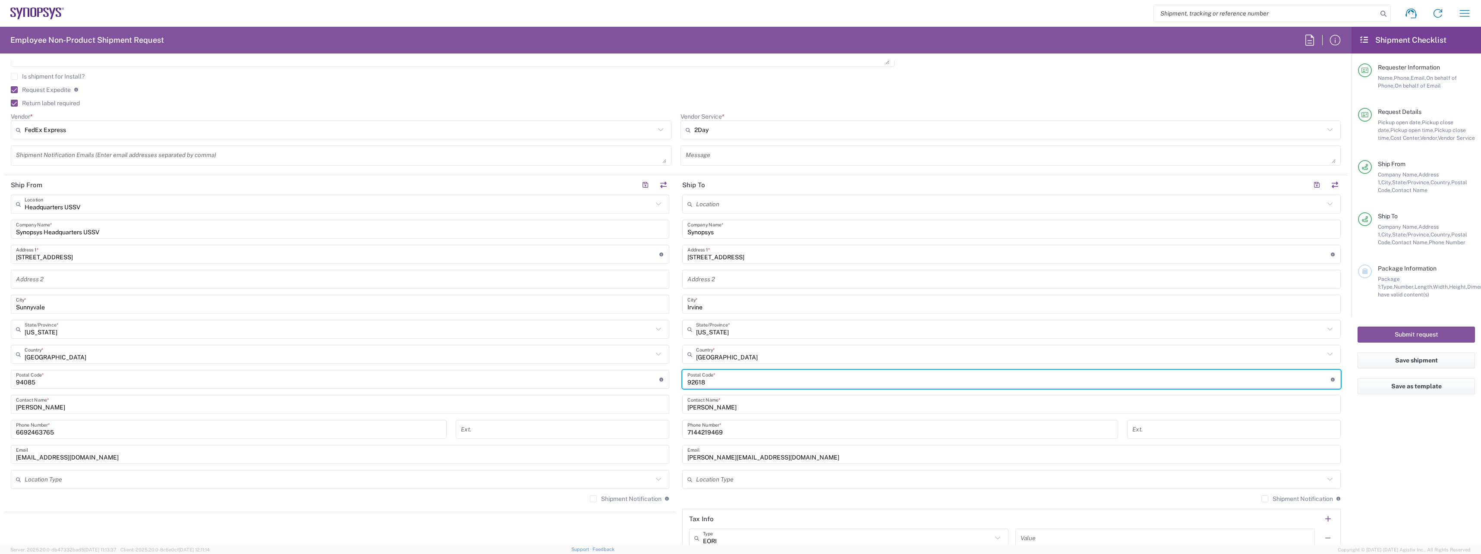
type input "92618"
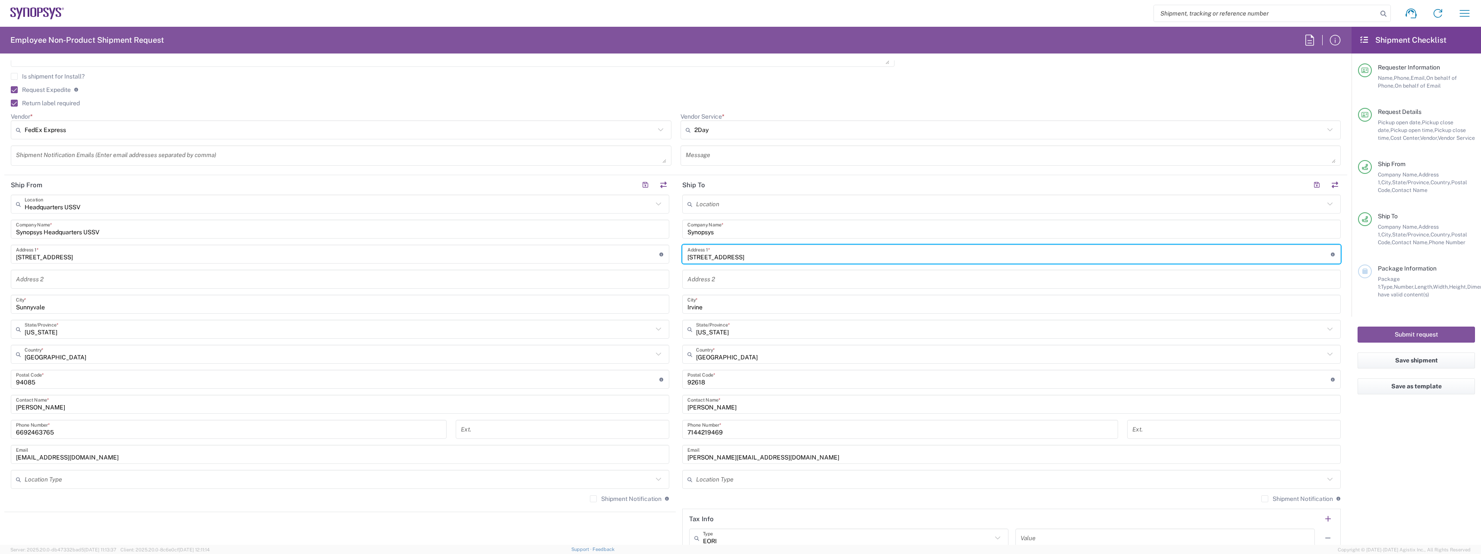
drag, startPoint x: 800, startPoint y: 253, endPoint x: 668, endPoint y: 259, distance: 131.8
click at [668, 259] on div "Ship From Headquarters USSV Location Headquarters USSV Aachen DE04 Agrate Brian…" at bounding box center [675, 367] width 1343 height 385
click at [806, 260] on input "20 Pacifica, Suite 820 CA 92618" at bounding box center [1008, 254] width 643 height 15
click at [791, 255] on input "20 Pacifica, Suite 820 CA 92618" at bounding box center [1008, 254] width 643 height 15
drag, startPoint x: 791, startPoint y: 255, endPoint x: 748, endPoint y: 257, distance: 42.8
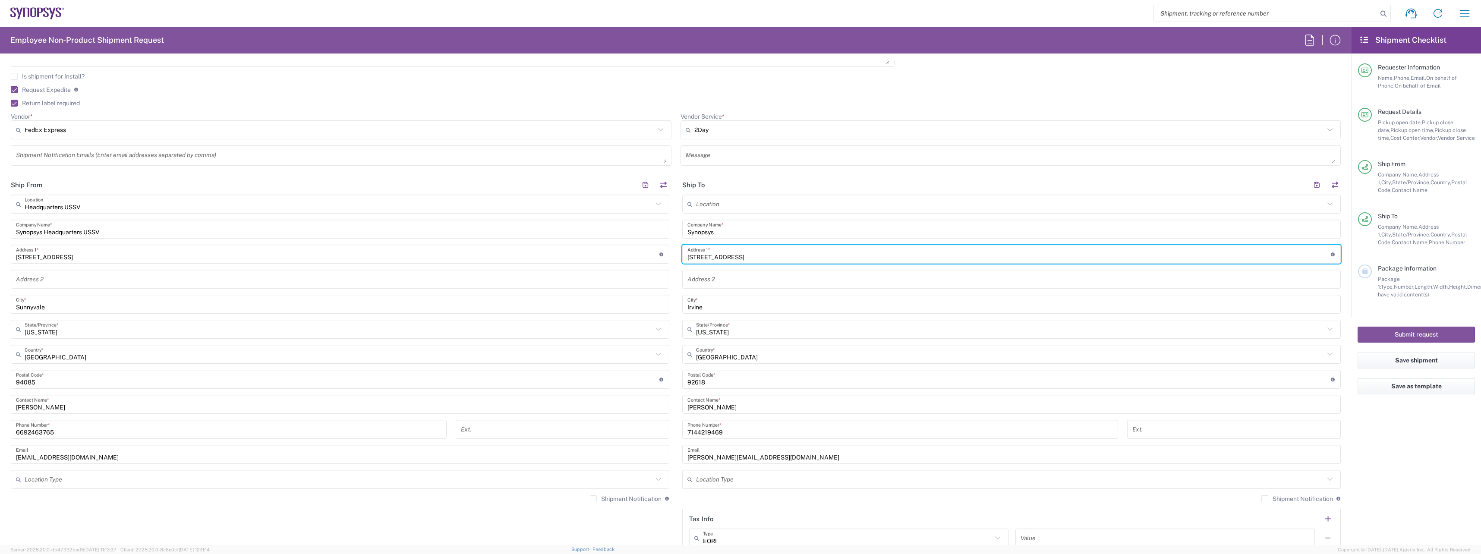
click at [748, 257] on input "20 Pacifica, Suite 820 CA 92618" at bounding box center [1008, 254] width 643 height 15
click at [782, 254] on input "20 Pacifica, Suite 820" at bounding box center [1008, 254] width 643 height 15
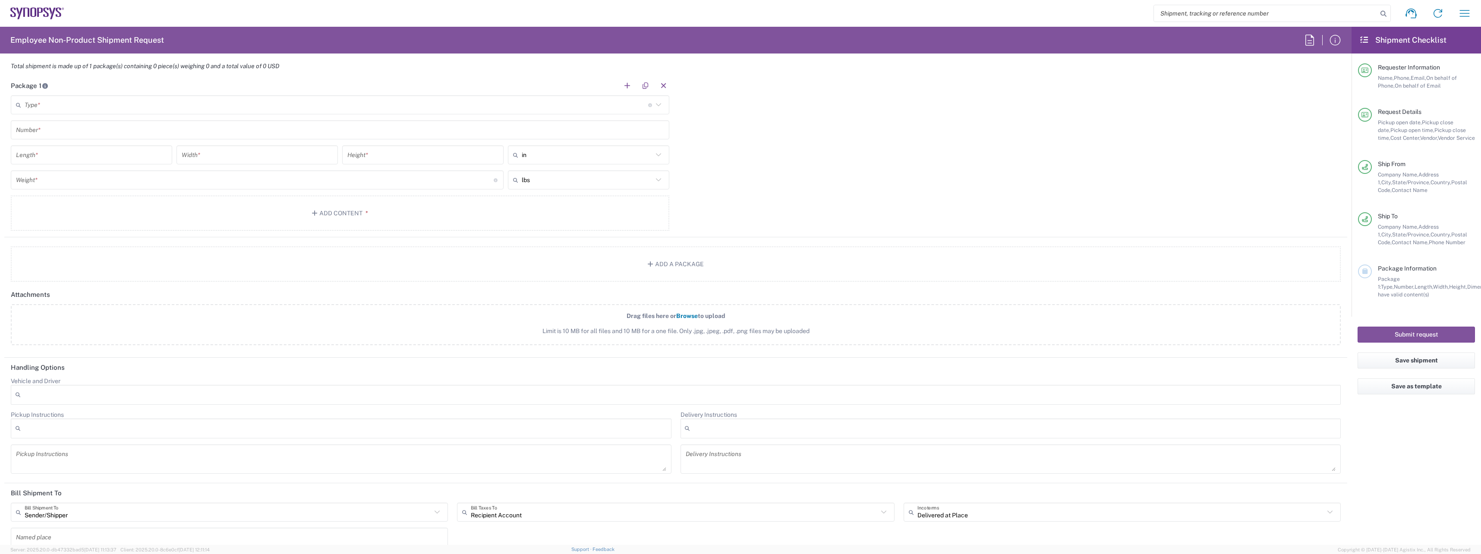
scroll to position [647, 0]
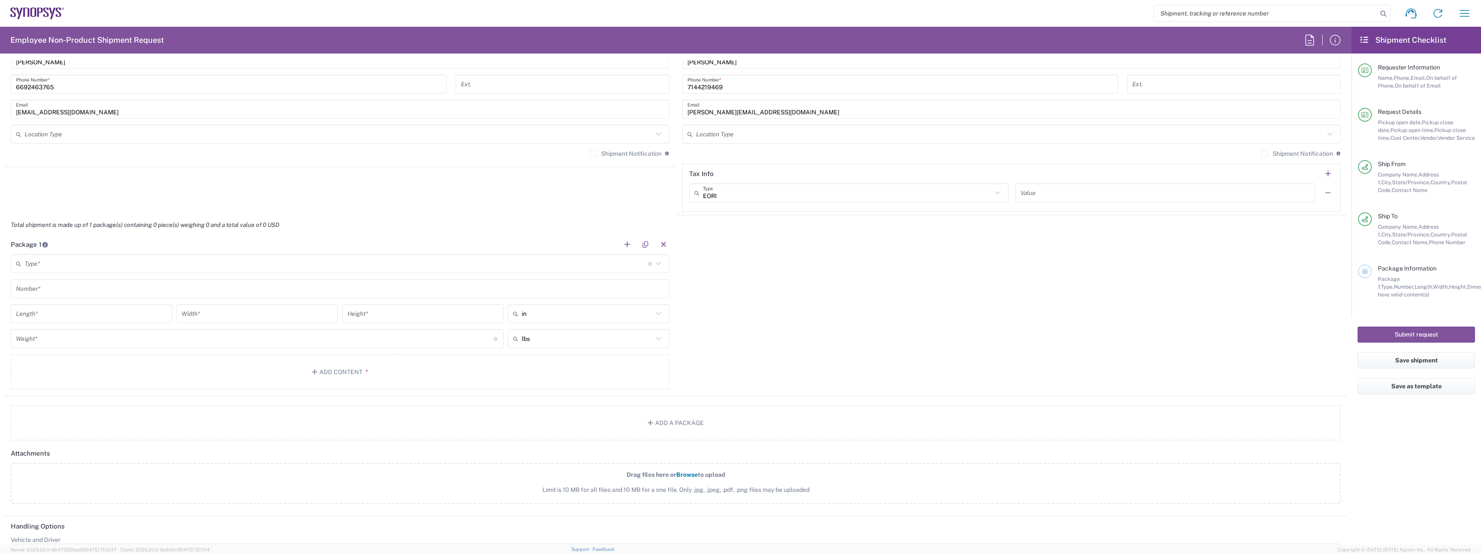
type input "20 Pacifica, Suite 820"
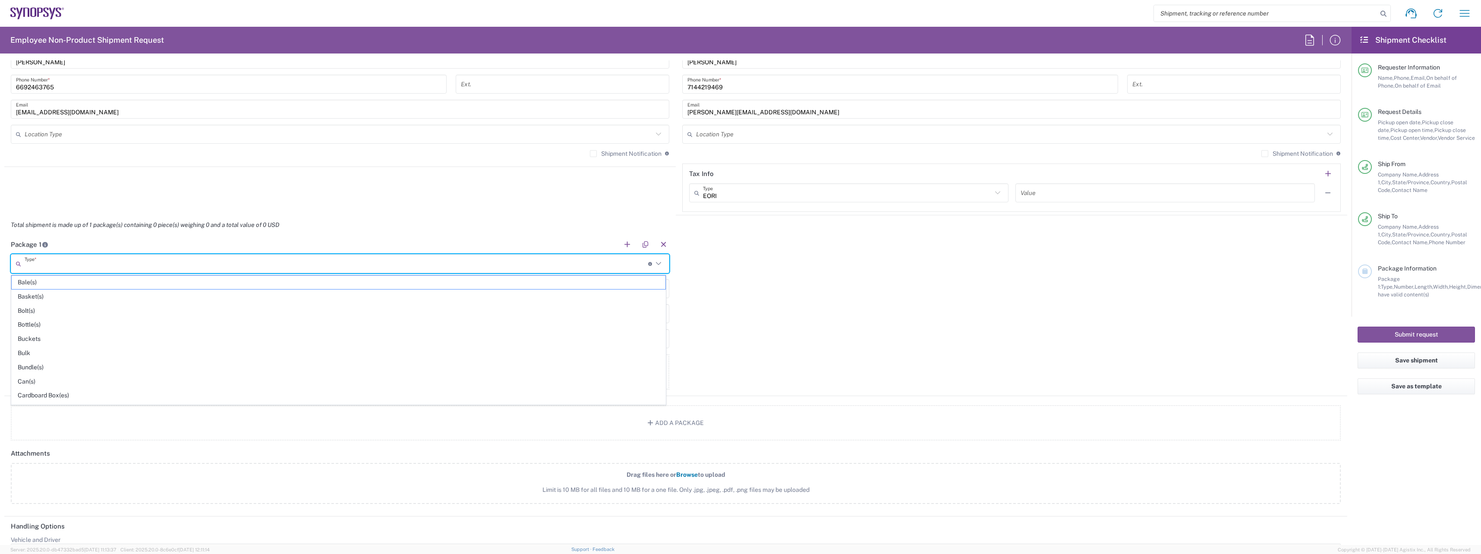
click at [82, 259] on input "text" at bounding box center [337, 263] width 624 height 15
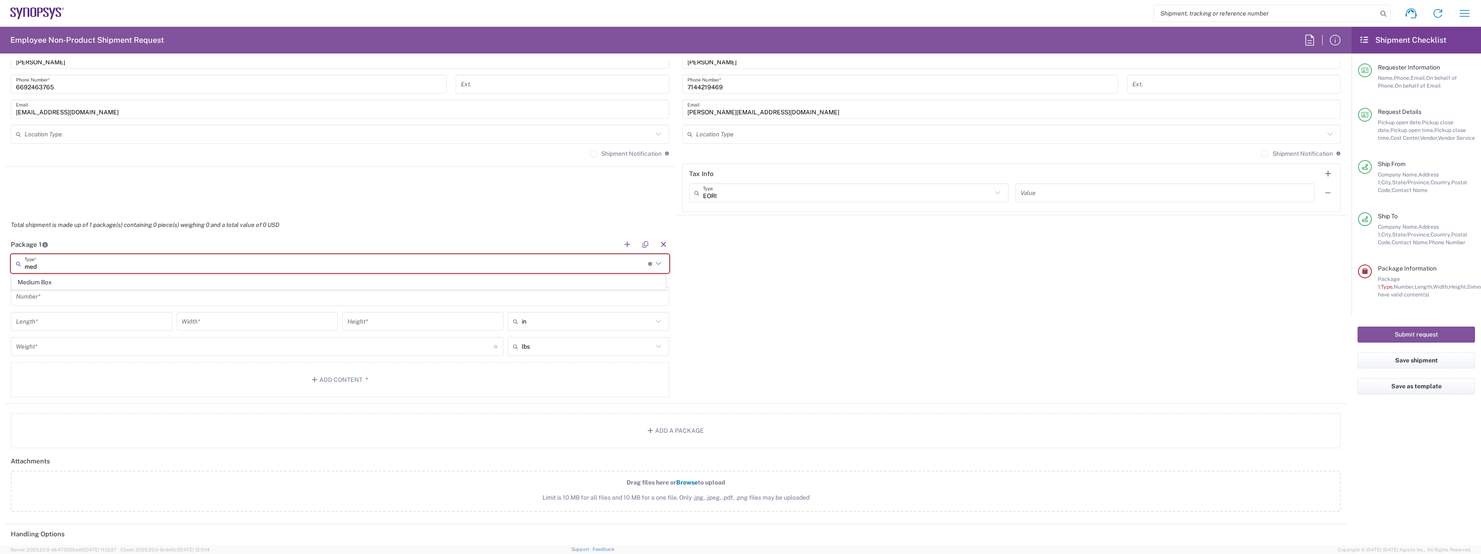
scroll to position [0, 0]
click at [79, 285] on span "Medium Box" at bounding box center [339, 282] width 654 height 13
type input "Medium Box"
type input "13"
type input "11.5"
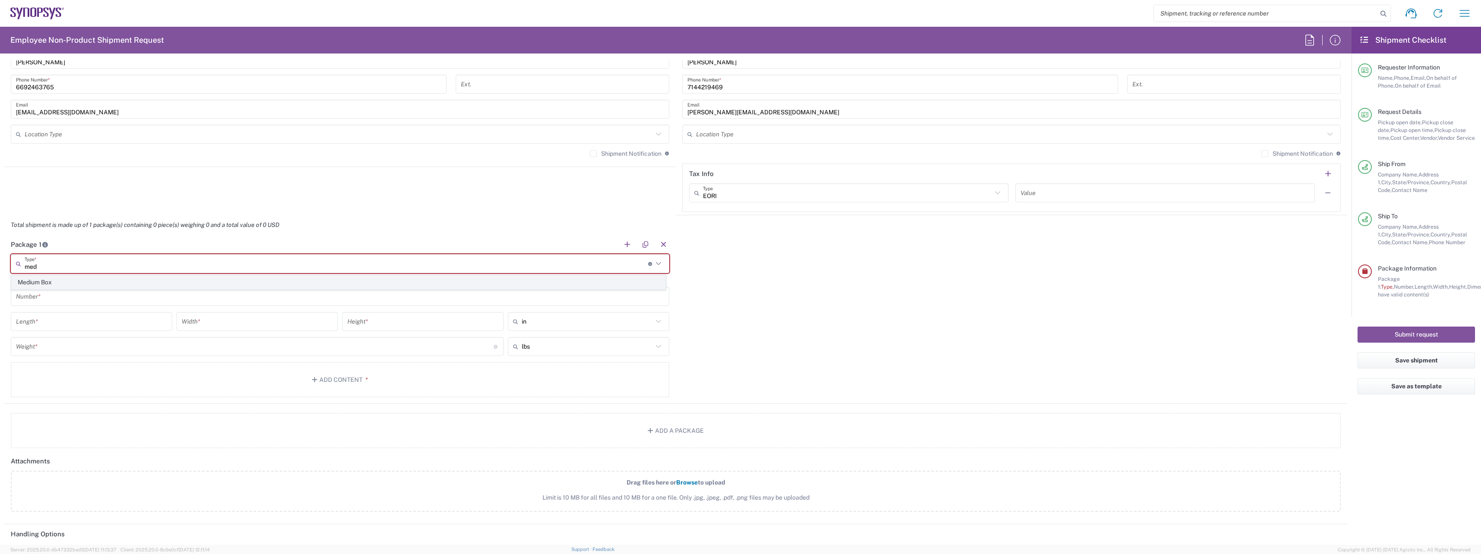
type input "2.5"
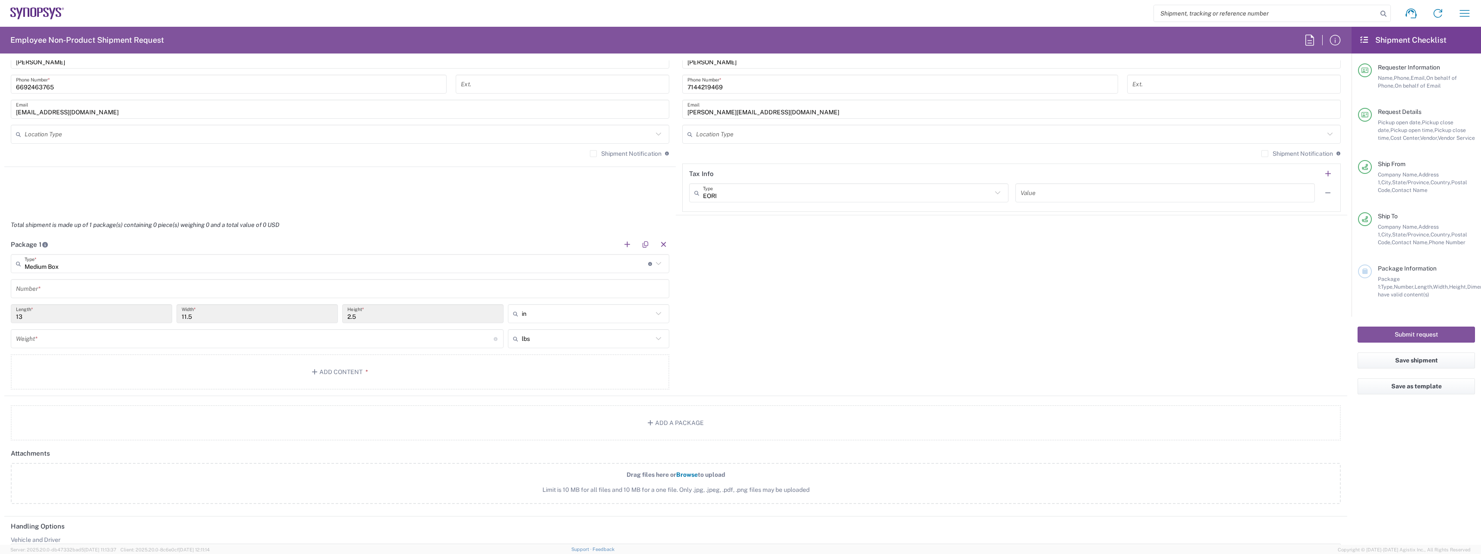
click at [72, 284] on input "text" at bounding box center [340, 288] width 648 height 15
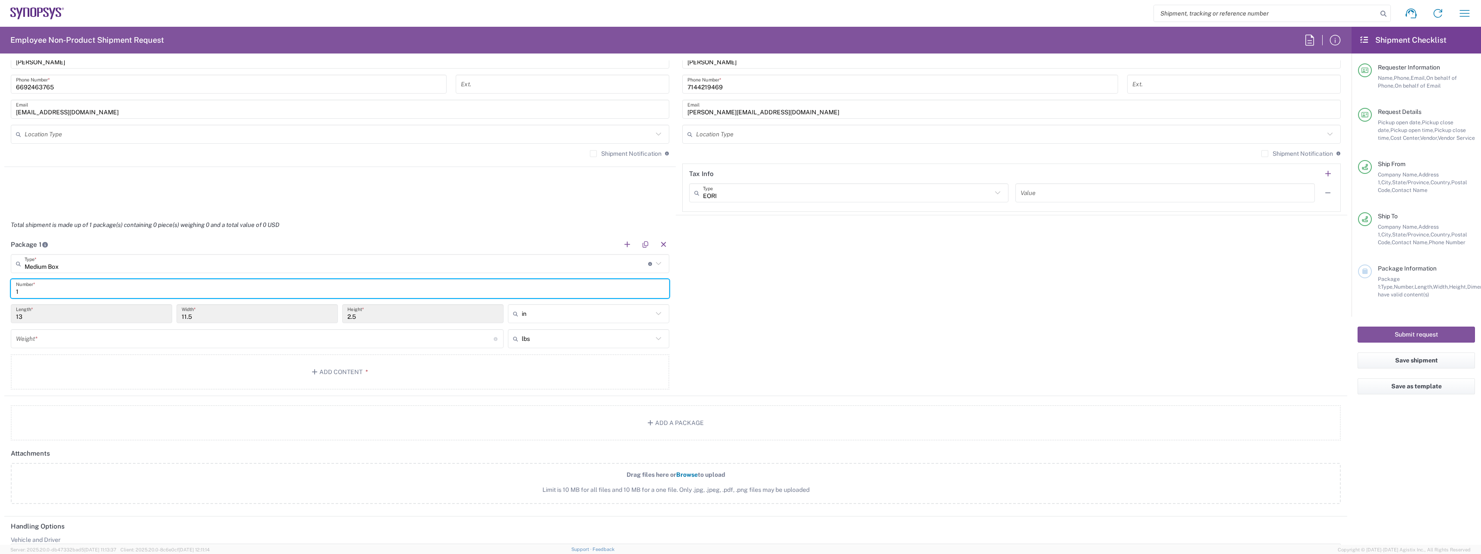
type input "1"
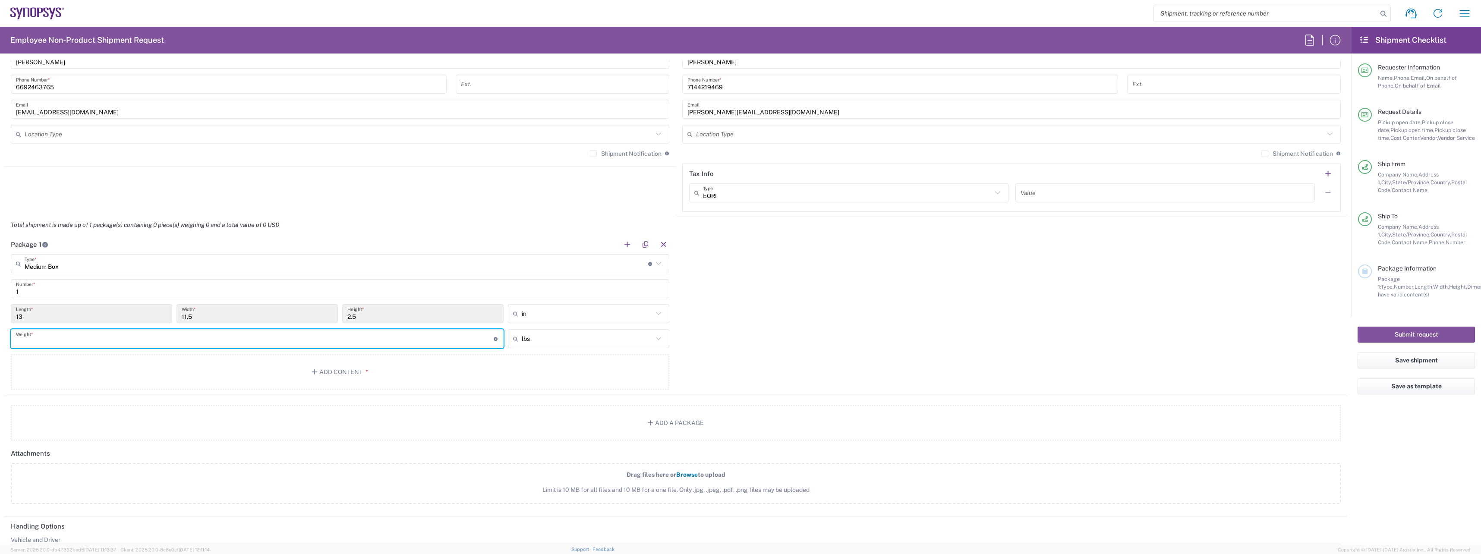
click at [67, 340] on input "number" at bounding box center [255, 338] width 478 height 15
type input "8"
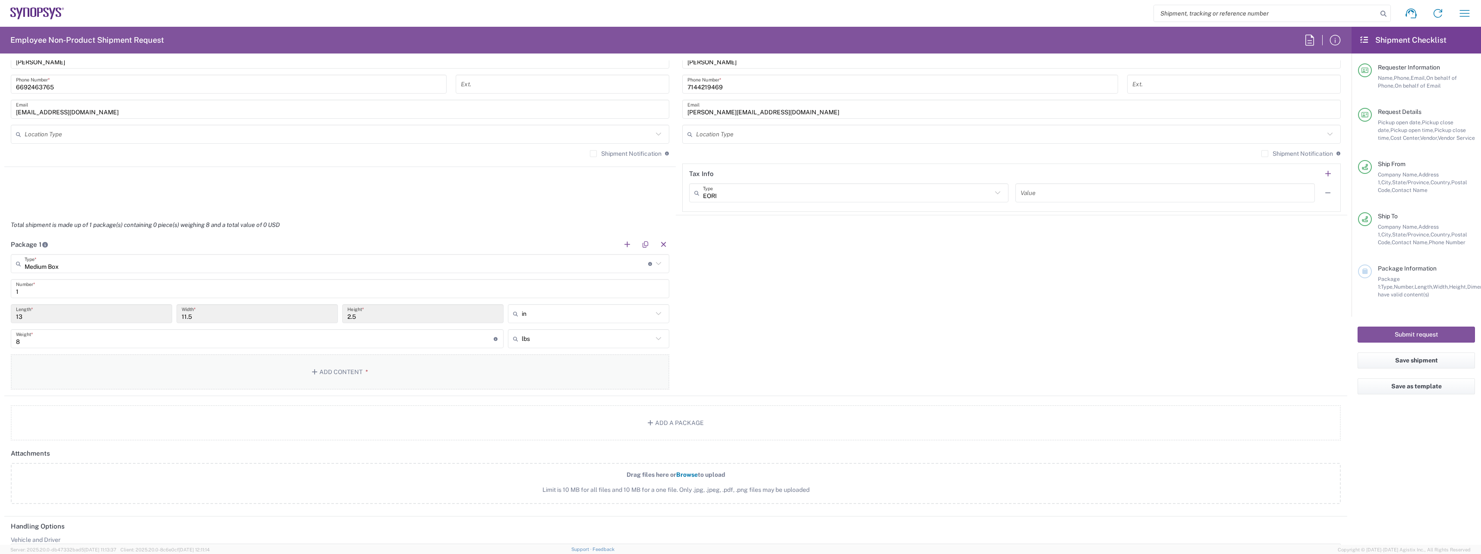
click at [160, 364] on button "Add Content *" at bounding box center [340, 371] width 659 height 35
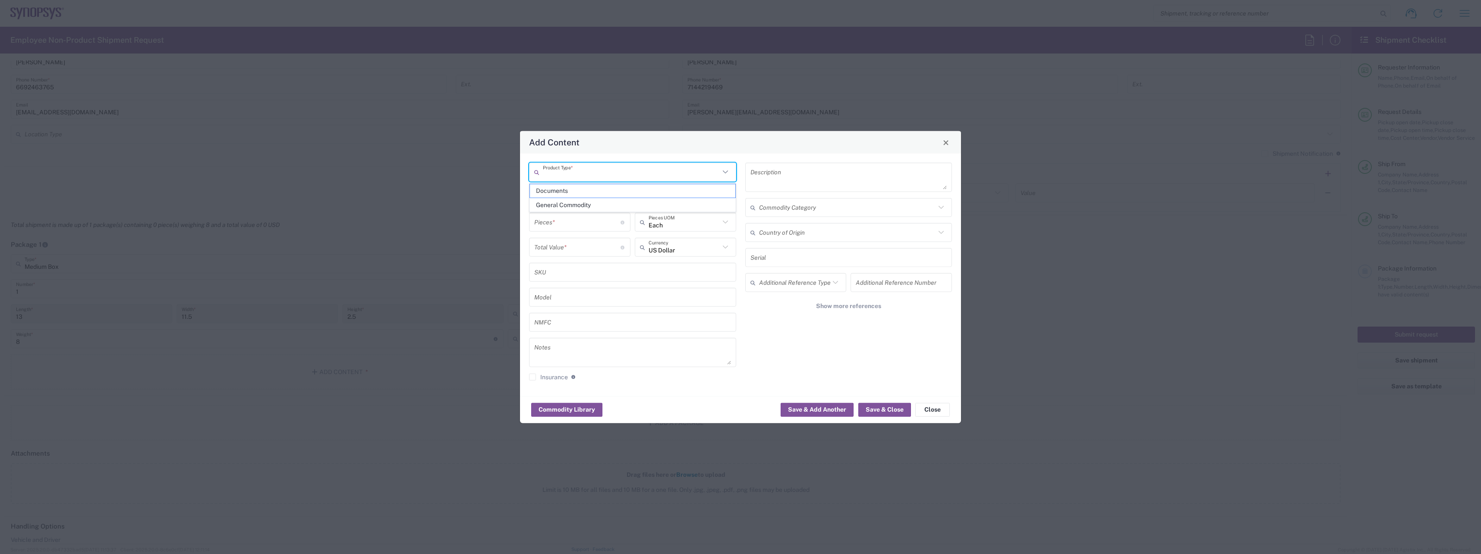
click at [680, 174] on input "text" at bounding box center [631, 171] width 177 height 15
click at [595, 205] on span "General Commodity" at bounding box center [632, 205] width 205 height 13
type input "General Commodity"
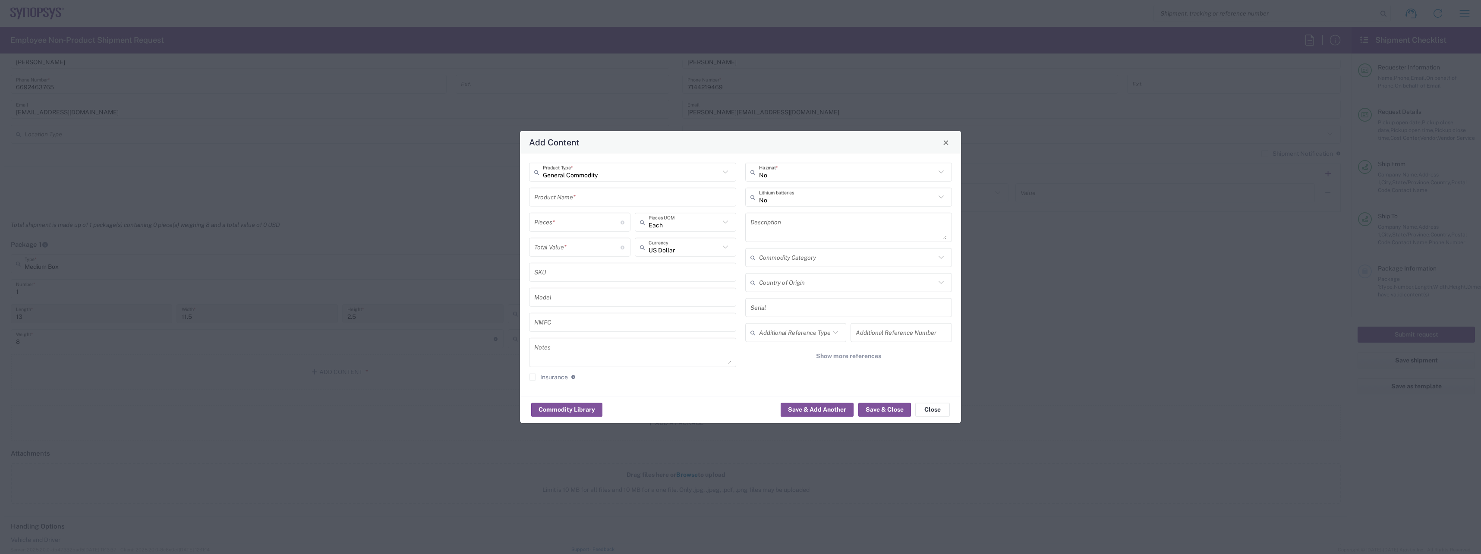
click at [594, 197] on input "text" at bounding box center [632, 196] width 197 height 15
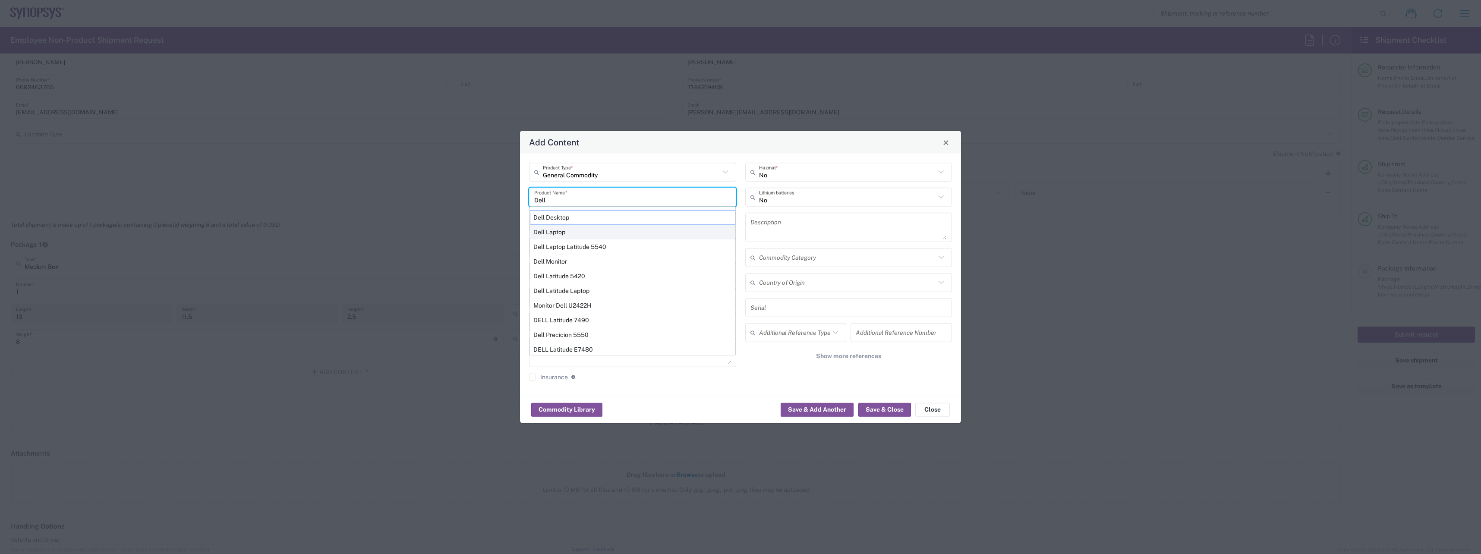
click at [598, 234] on div "Dell Laptop" at bounding box center [632, 232] width 205 height 15
type input "Dell Laptop"
type textarea "Dell Laptop"
click at [570, 219] on input "number" at bounding box center [577, 221] width 86 height 15
type input "1"
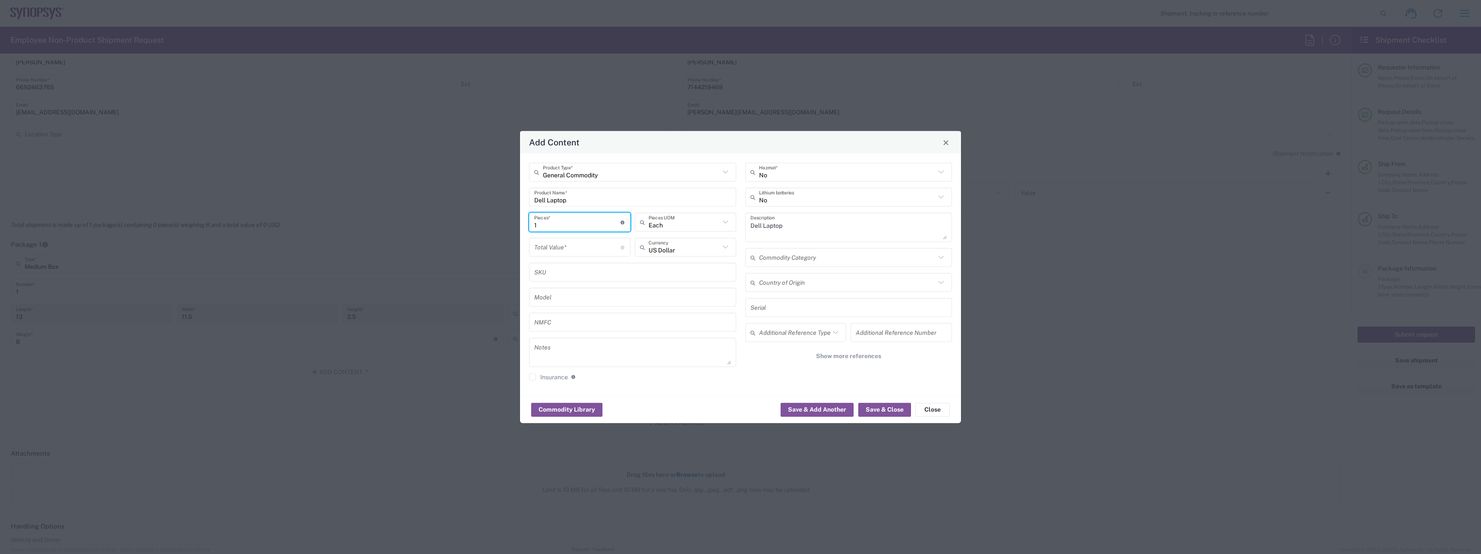
click at [581, 252] on input "number" at bounding box center [577, 247] width 86 height 15
type input "3"
type input "200"
click at [941, 193] on icon at bounding box center [941, 197] width 11 height 11
click at [887, 228] on span "Yes" at bounding box center [848, 230] width 205 height 13
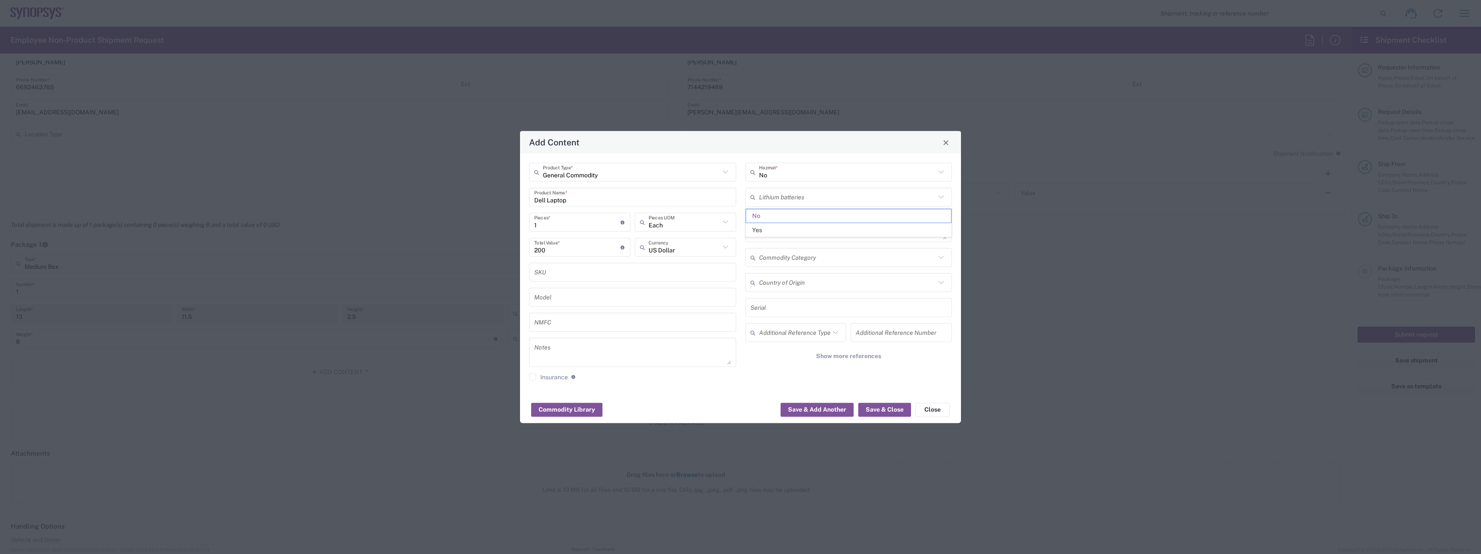
type input "Yes"
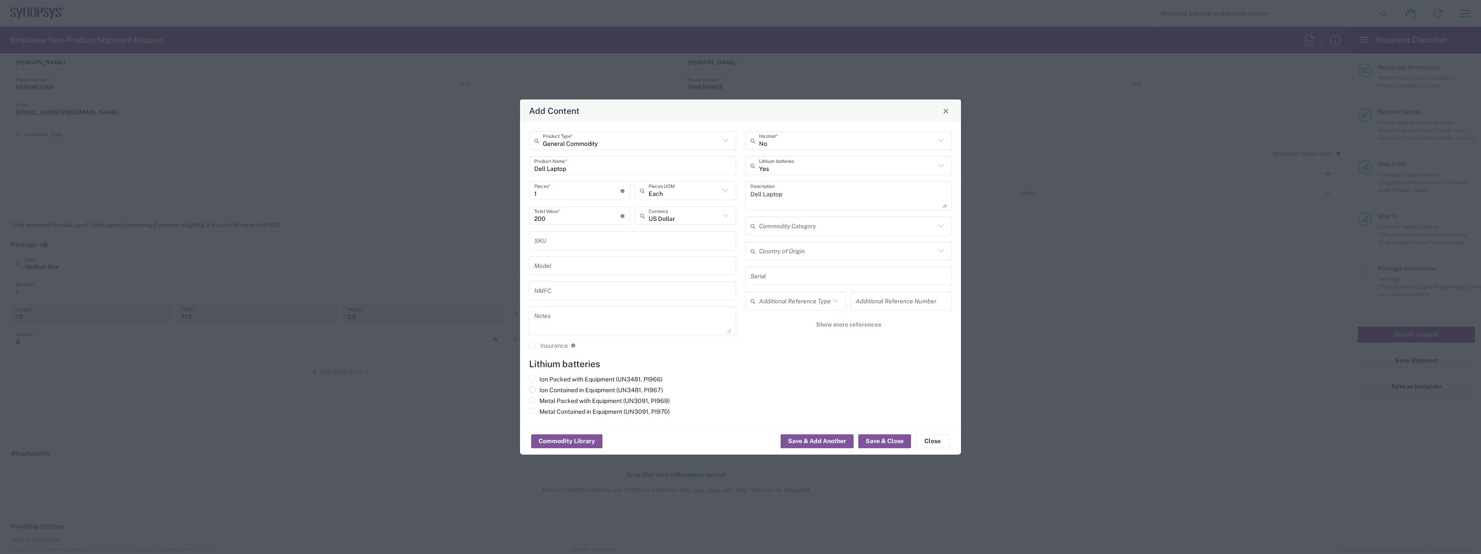
click at [542, 391] on input "Ion Contained in Equipment (UN3481, PI967)" at bounding box center [542, 389] width 6 height 6
radio input "true"
click at [871, 438] on button "Save & Close" at bounding box center [884, 442] width 53 height 14
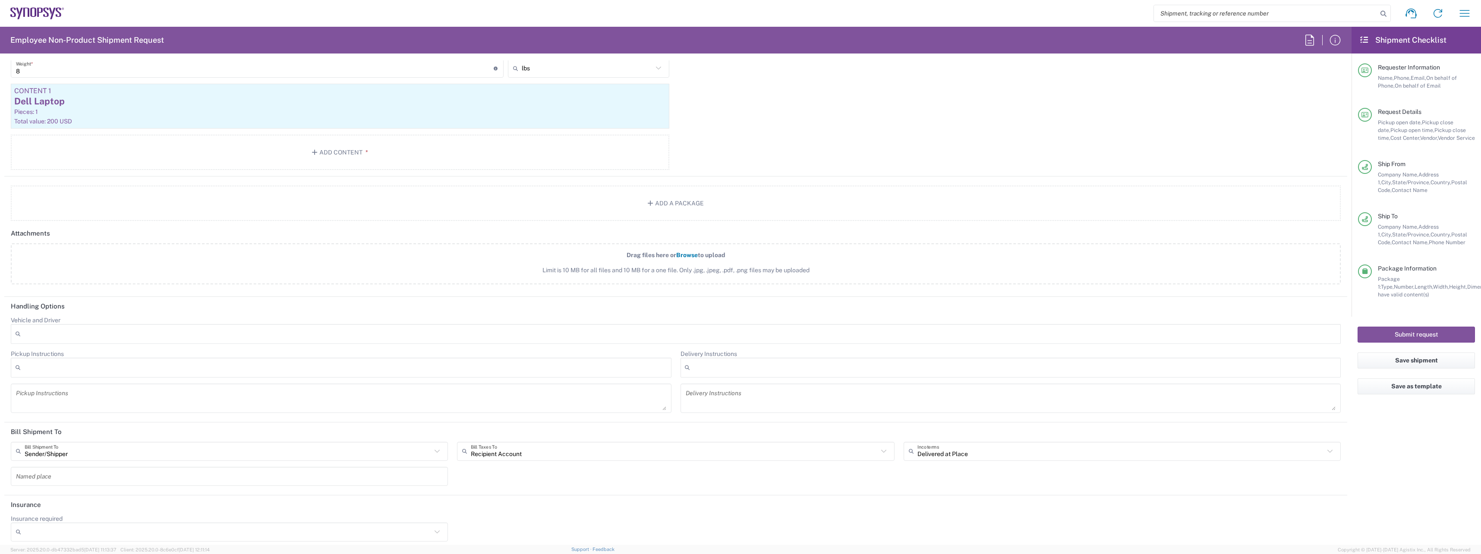
scroll to position [924, 0]
click at [1438, 333] on button "Submit request" at bounding box center [1416, 335] width 117 height 16
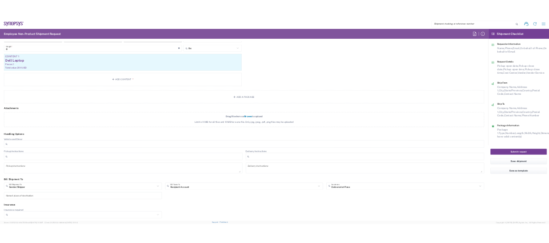
scroll to position [892, 0]
